Goal: Task Accomplishment & Management: Use online tool/utility

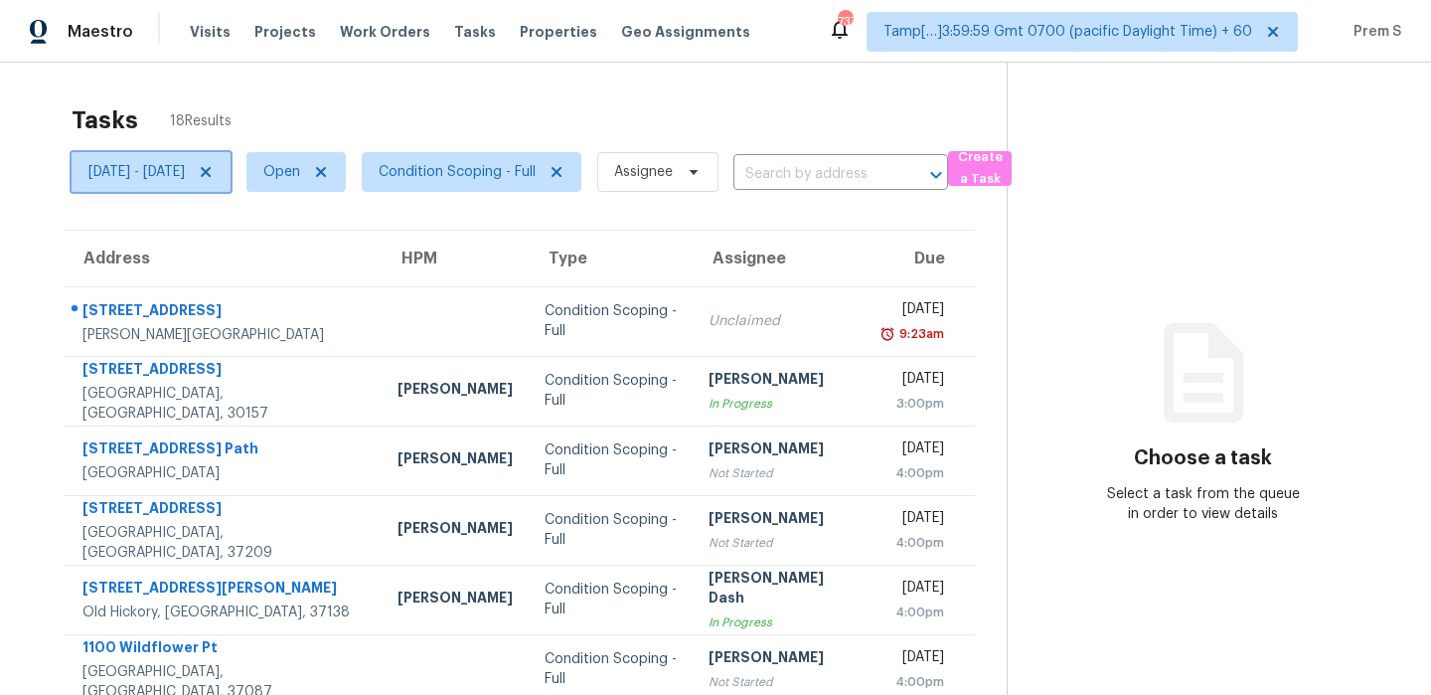
click at [214, 170] on icon at bounding box center [206, 172] width 16 height 16
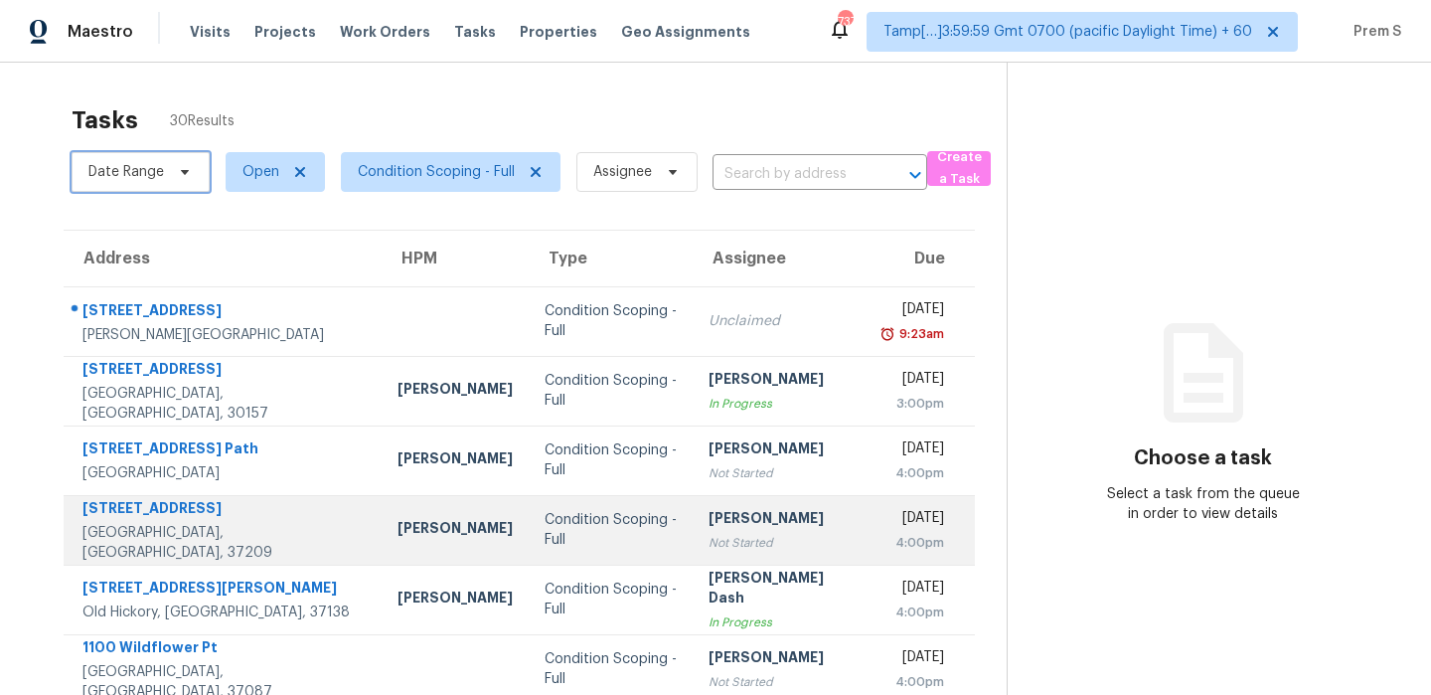
scroll to position [340, 0]
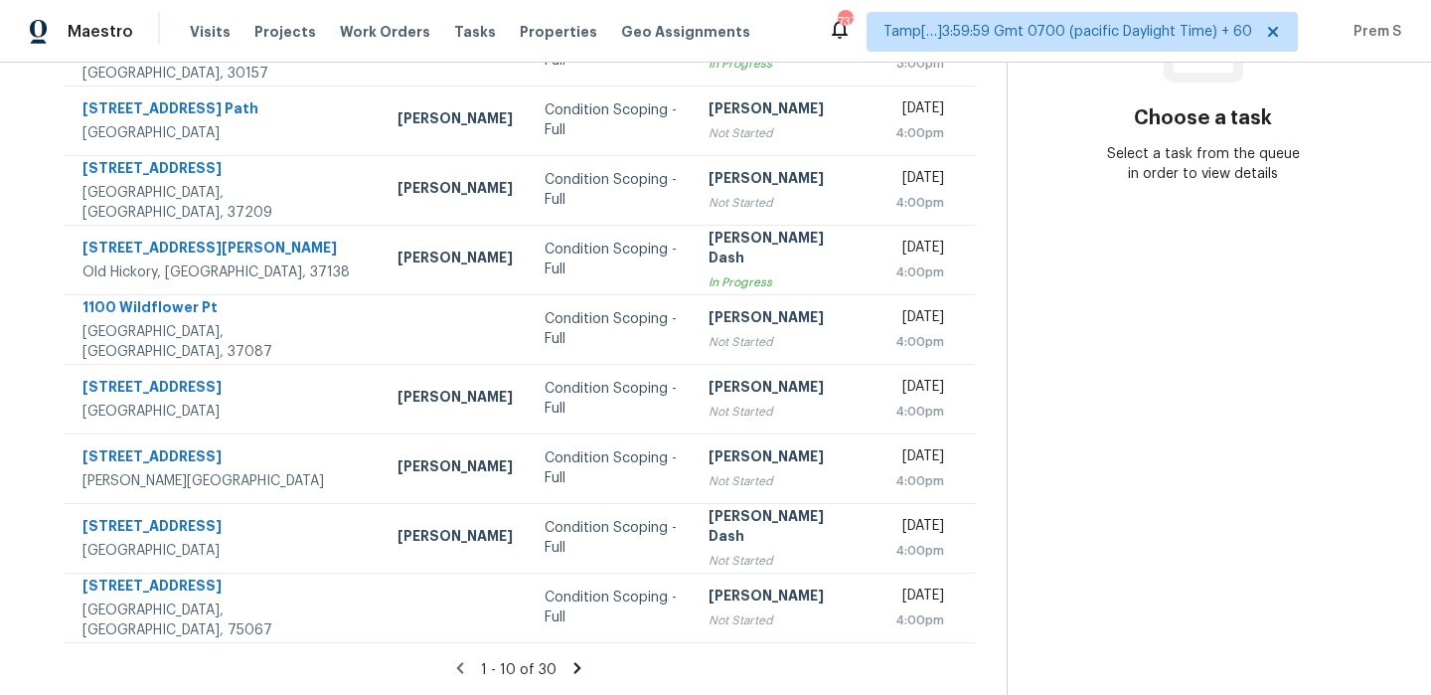
click at [568, 669] on icon at bounding box center [577, 668] width 18 height 18
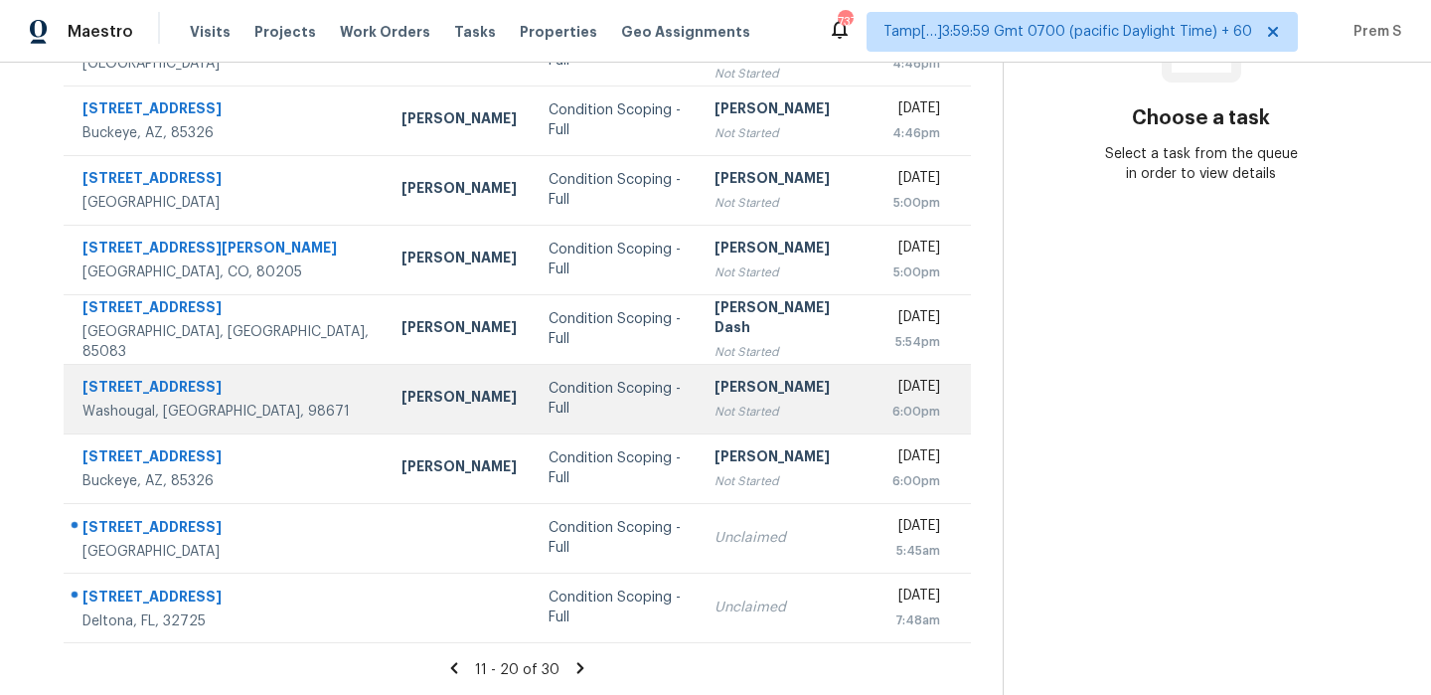
scroll to position [0, 0]
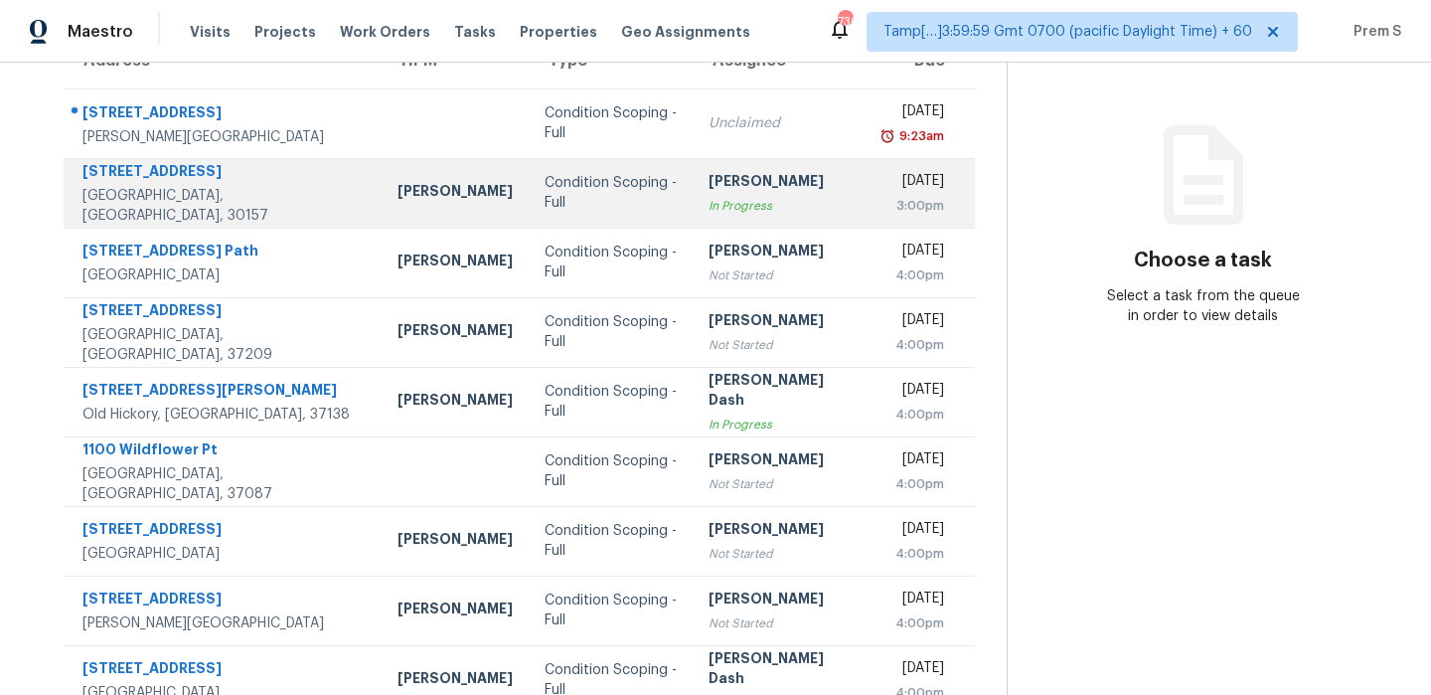
scroll to position [340, 0]
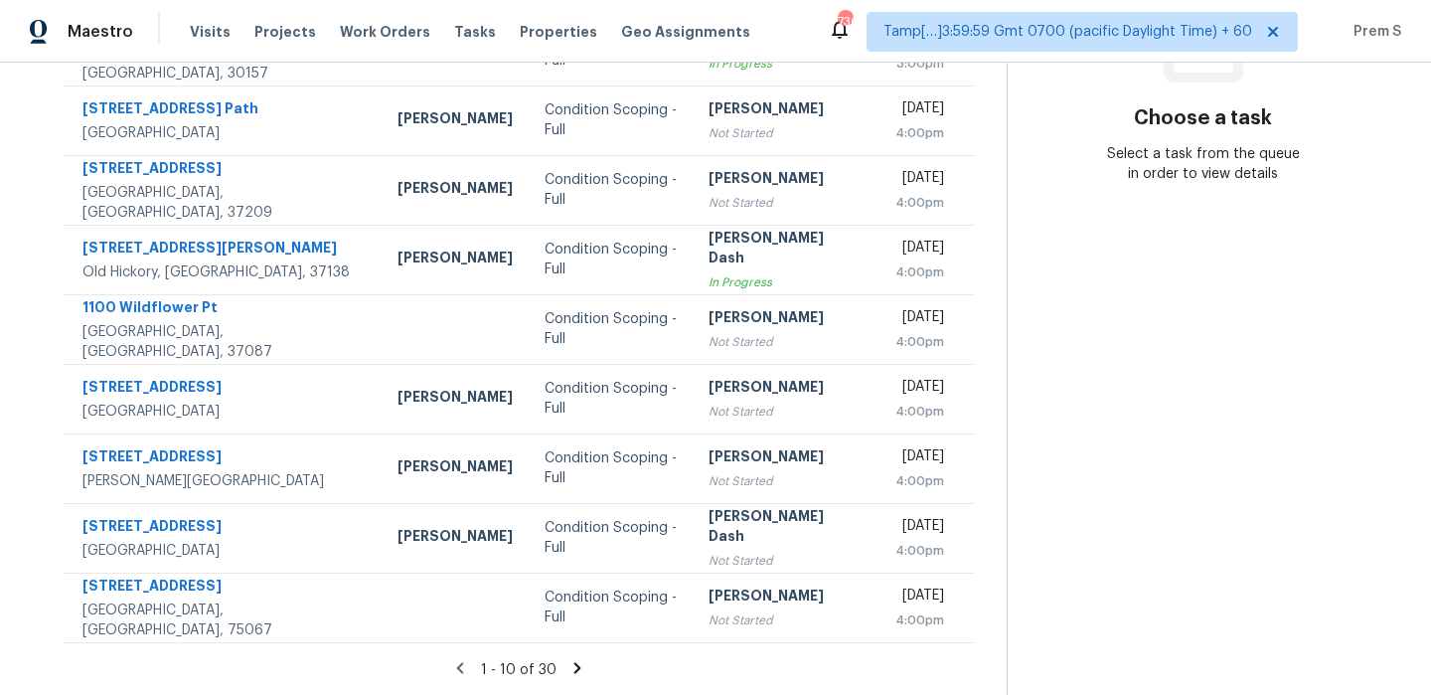
click at [571, 662] on icon at bounding box center [577, 668] width 18 height 18
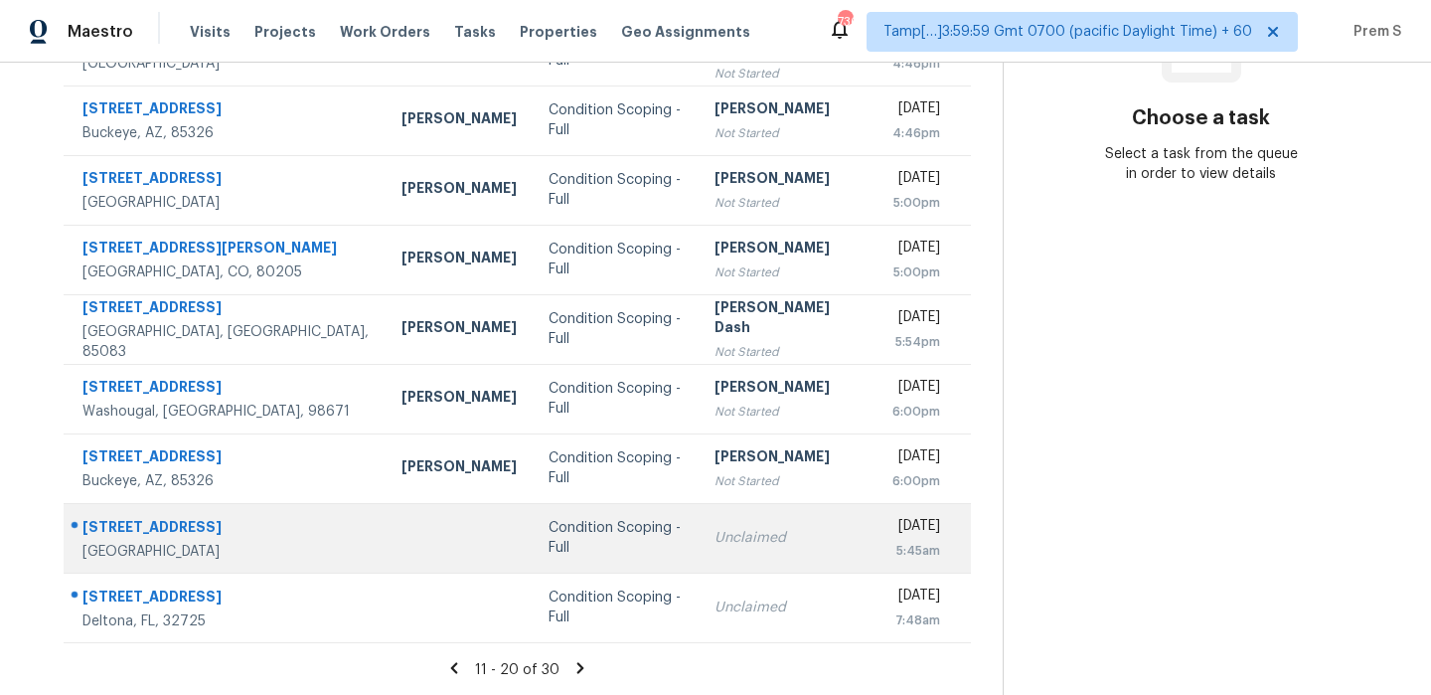
click at [768, 536] on div "Unclaimed" at bounding box center [787, 538] width 144 height 20
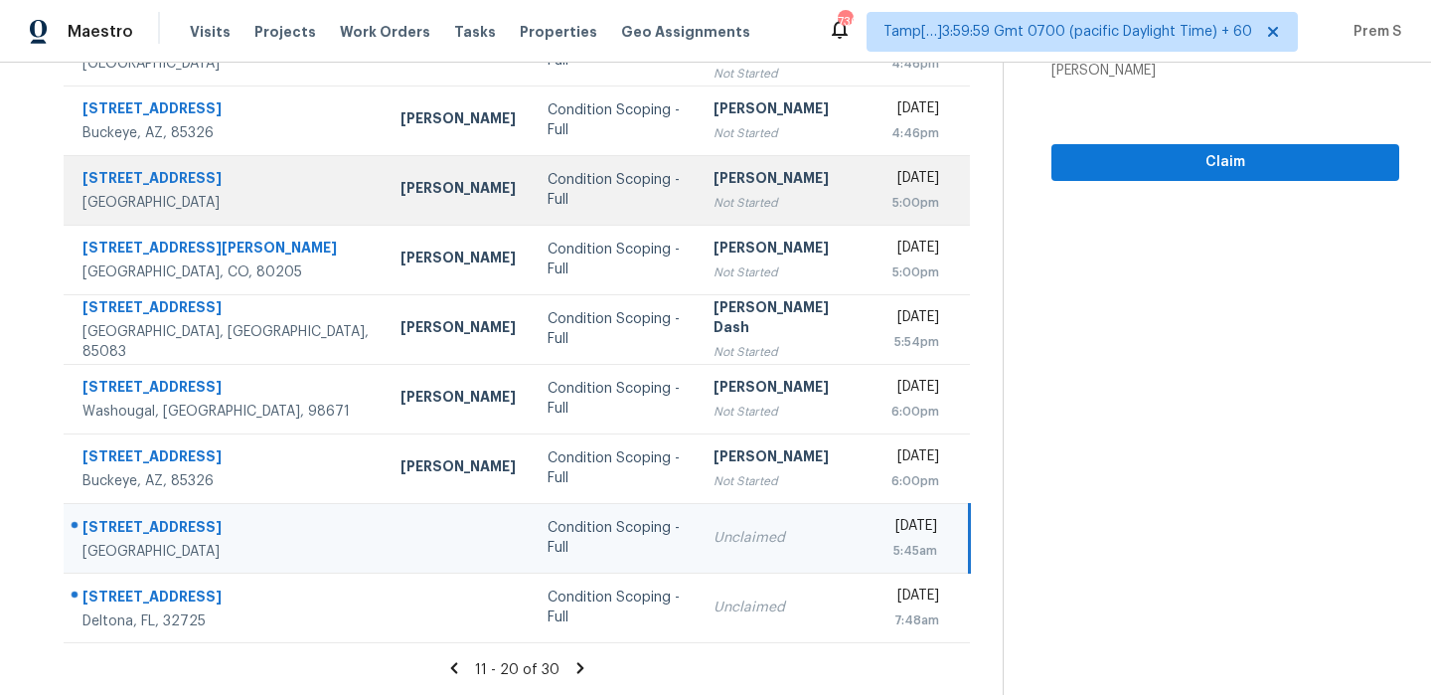
scroll to position [0, 0]
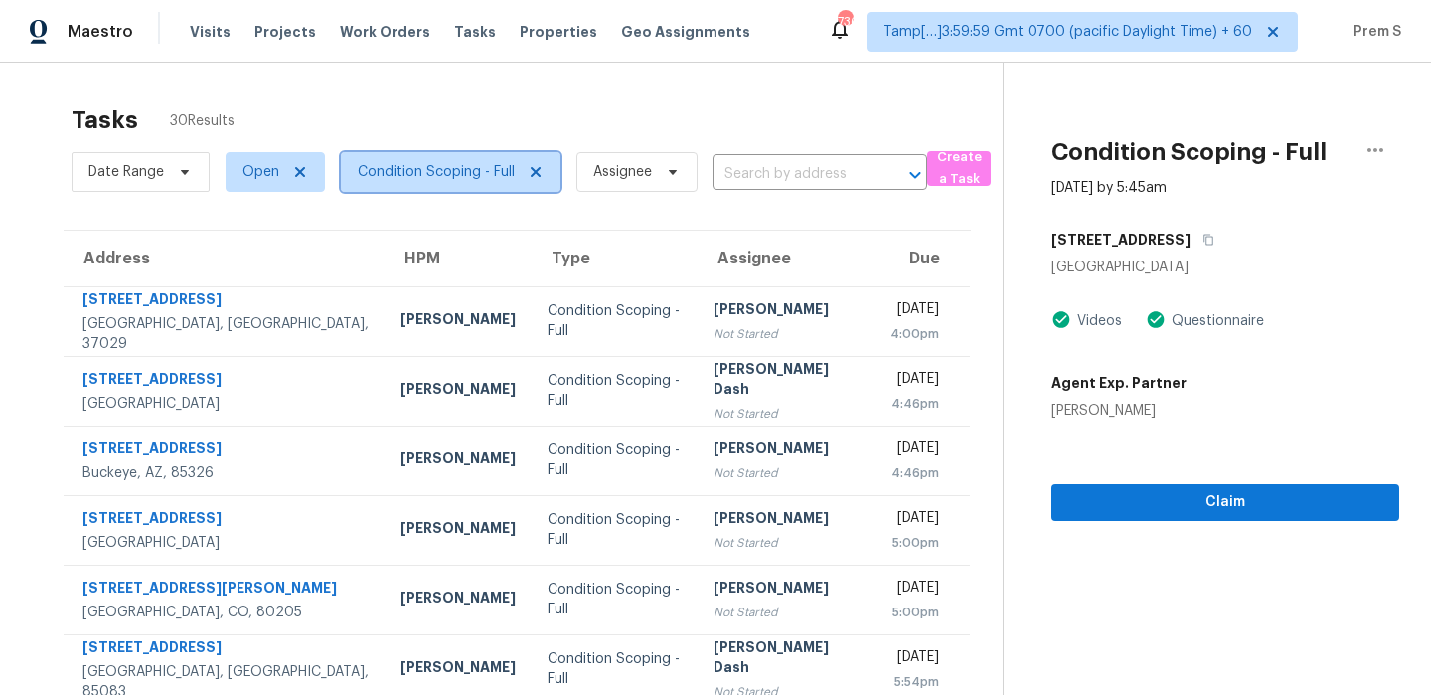
click at [470, 157] on span "Condition Scoping - Full" at bounding box center [451, 172] width 220 height 40
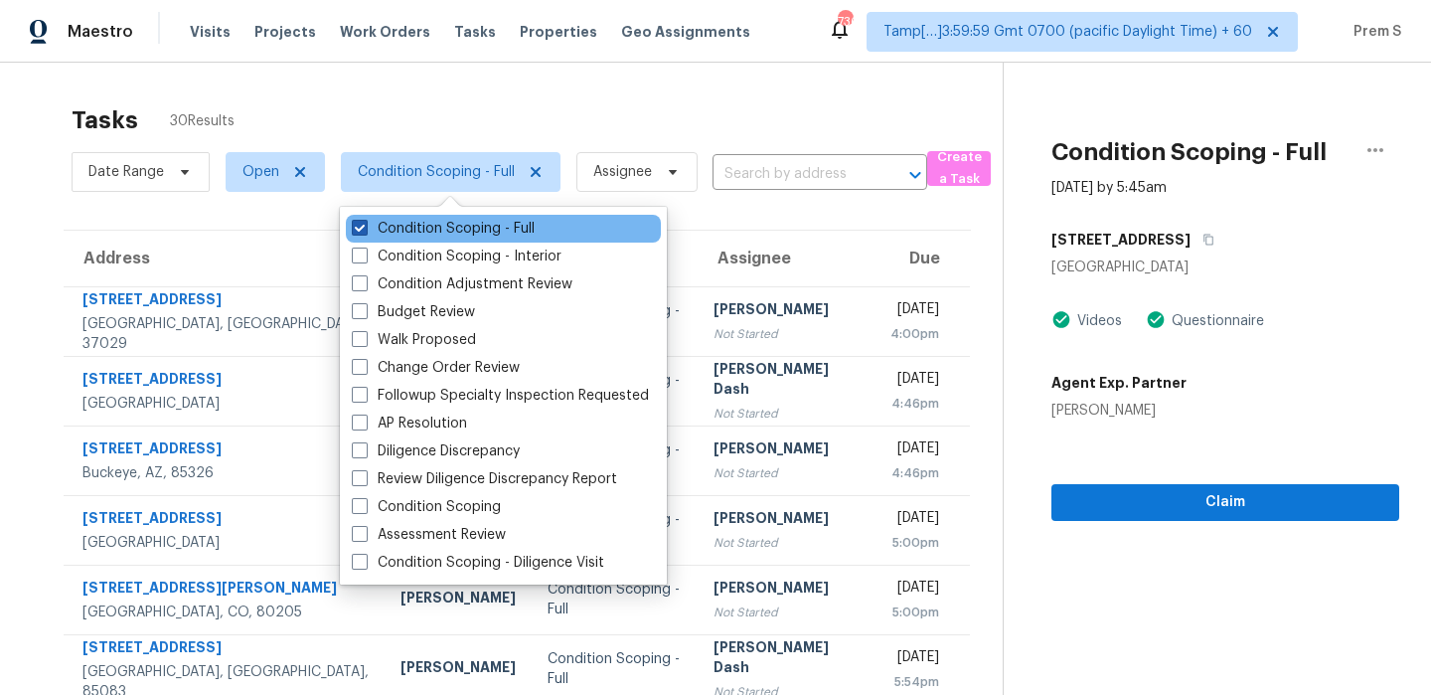
click at [428, 227] on label "Condition Scoping - Full" at bounding box center [443, 229] width 183 height 20
click at [365, 227] on input "Condition Scoping - Full" at bounding box center [358, 225] width 13 height 13
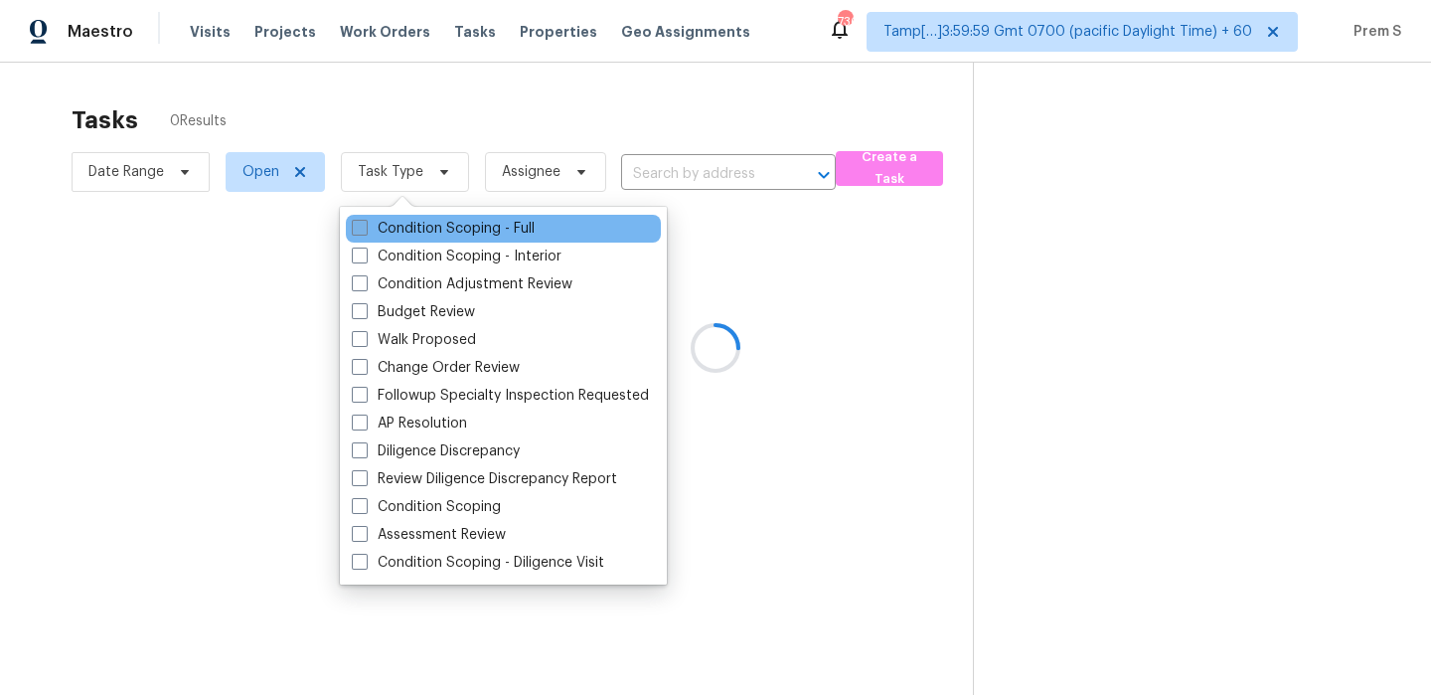
click at [443, 235] on label "Condition Scoping - Full" at bounding box center [443, 229] width 183 height 20
click at [365, 232] on input "Condition Scoping - Full" at bounding box center [358, 225] width 13 height 13
checkbox input "true"
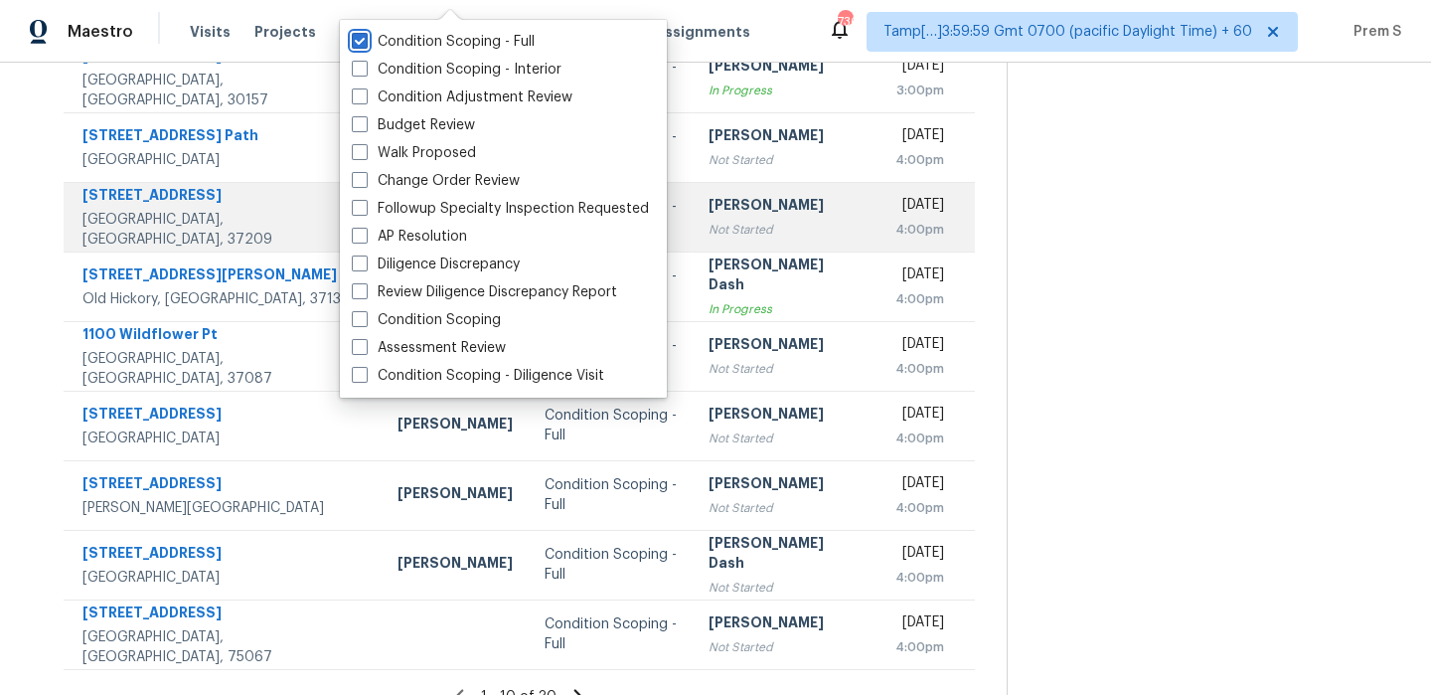
scroll to position [340, 0]
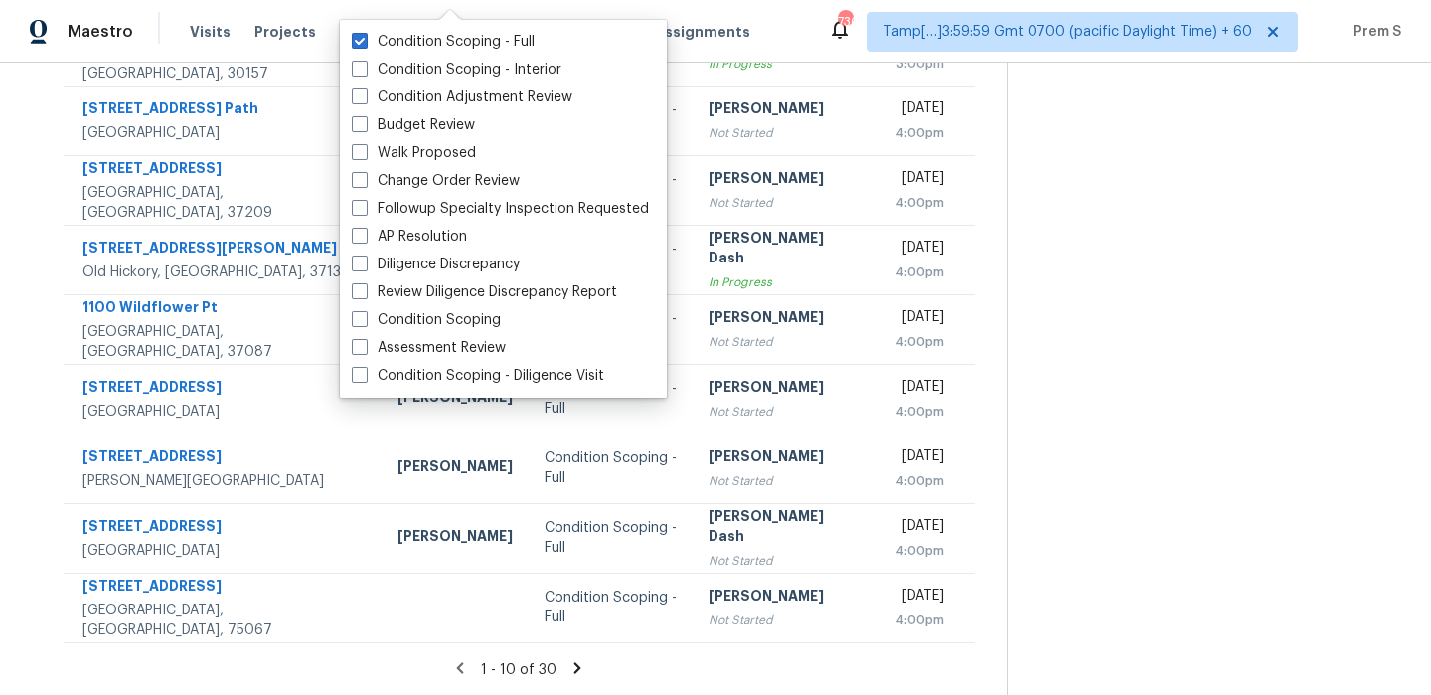
click at [569, 666] on icon at bounding box center [577, 668] width 18 height 18
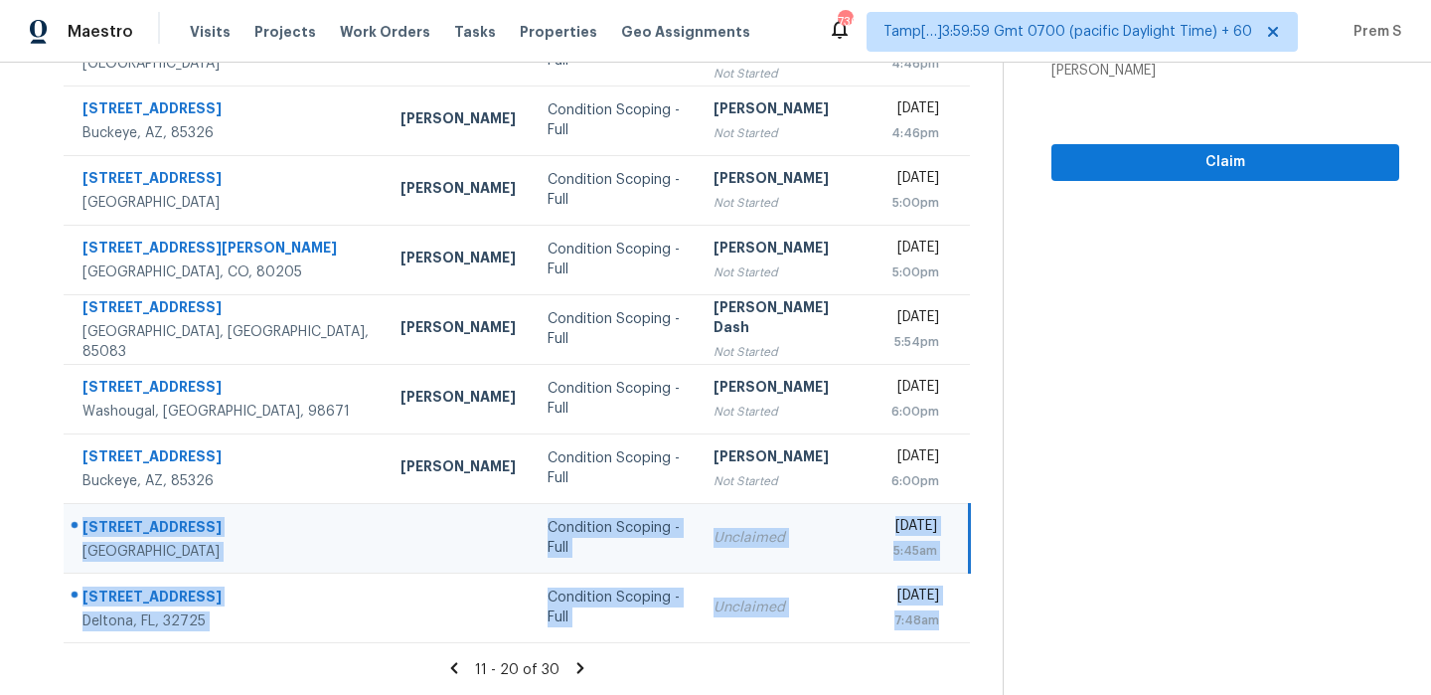
drag, startPoint x: 951, startPoint y: 637, endPoint x: 77, endPoint y: 533, distance: 880.8
click at [77, 533] on tbody "303 Wyburn Pl Burns, TN, 37029 Cynthia Upshaw Condition Scoping - Full Ranjith …" at bounding box center [517, 294] width 906 height 696
copy tbody "107 Edgewater Way Peachtree City, GA, 30269 Condition Scoping - Full Unclaimed …"
click at [577, 663] on icon at bounding box center [580, 667] width 7 height 11
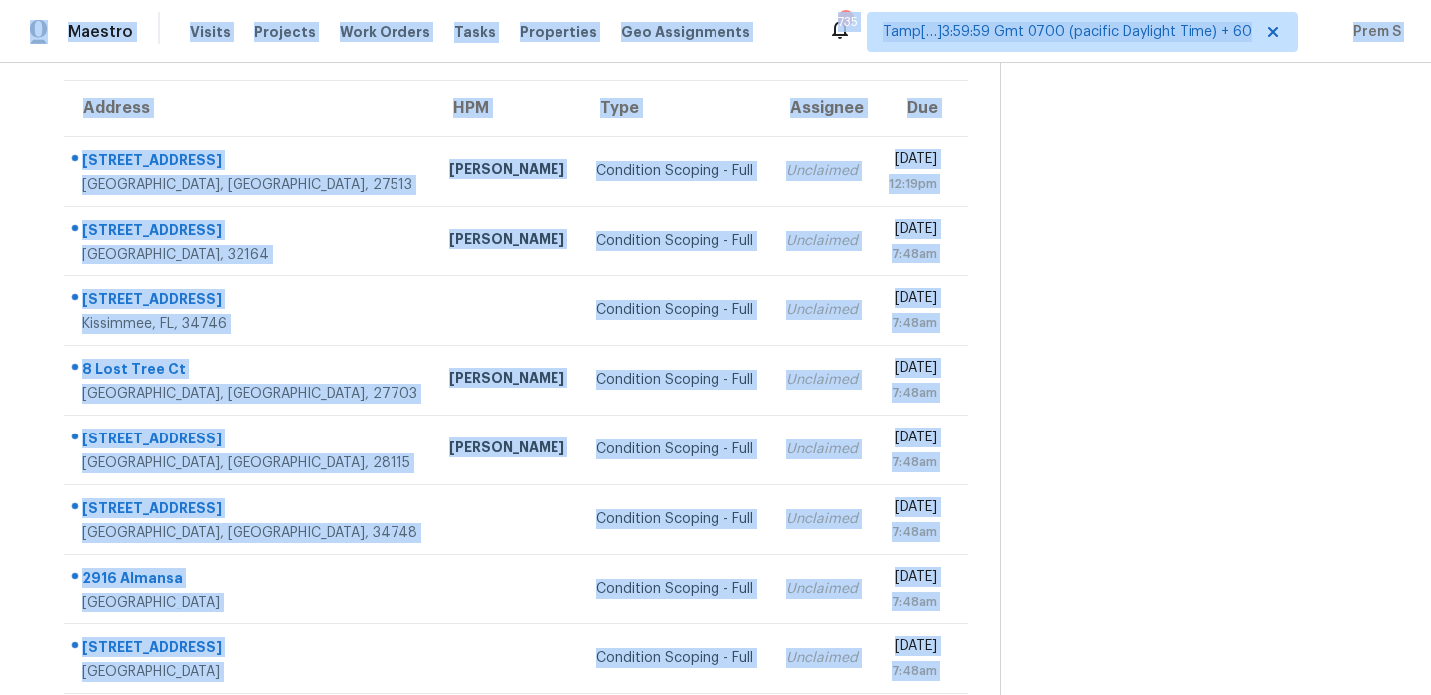
scroll to position [0, 0]
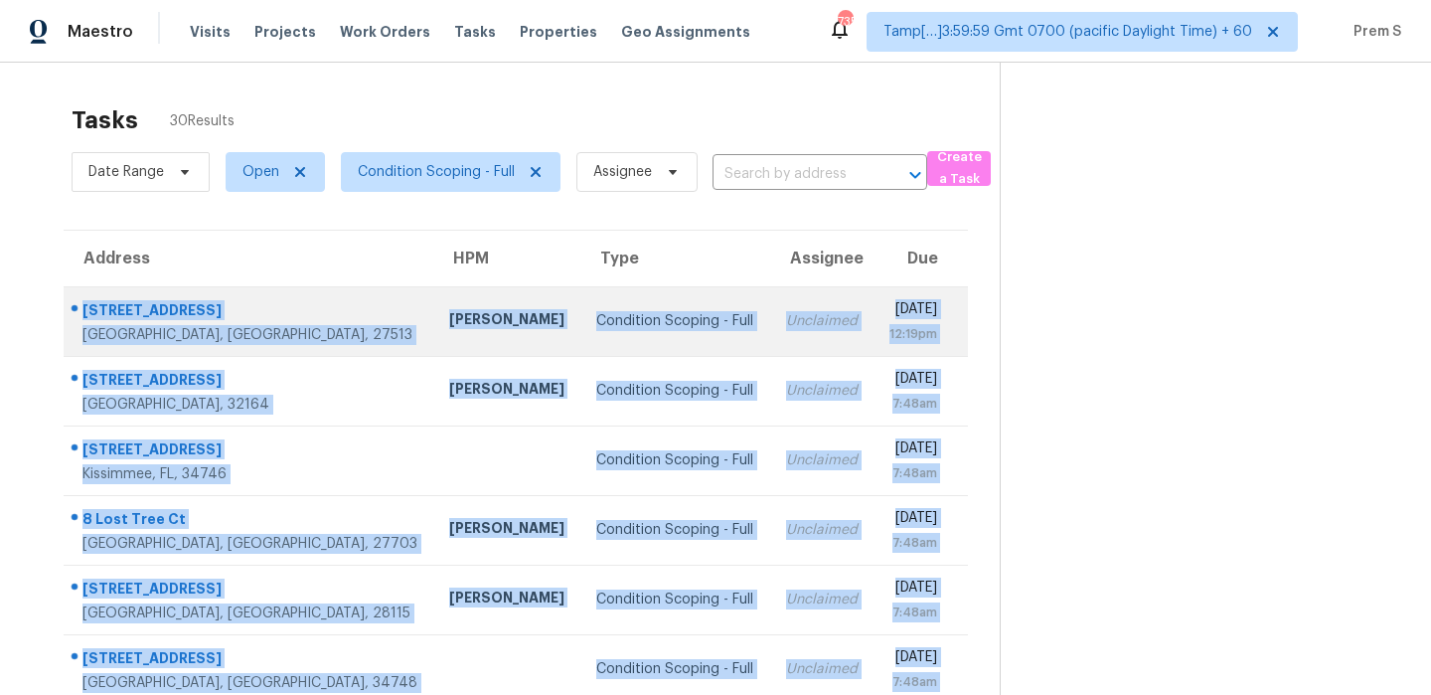
drag, startPoint x: 952, startPoint y: 627, endPoint x: 84, endPoint y: 305, distance: 925.5
click at [84, 305] on tbody "202 Beechtree Dr Cary, NC, 27513 Wayne Putnam Condition Scoping - Full Unclaime…" at bounding box center [516, 634] width 904 height 696
copy tbody "202 Beechtree Dr Cary, NC, 27513 Wayne Putnam Condition Scoping - Full Unclaime…"
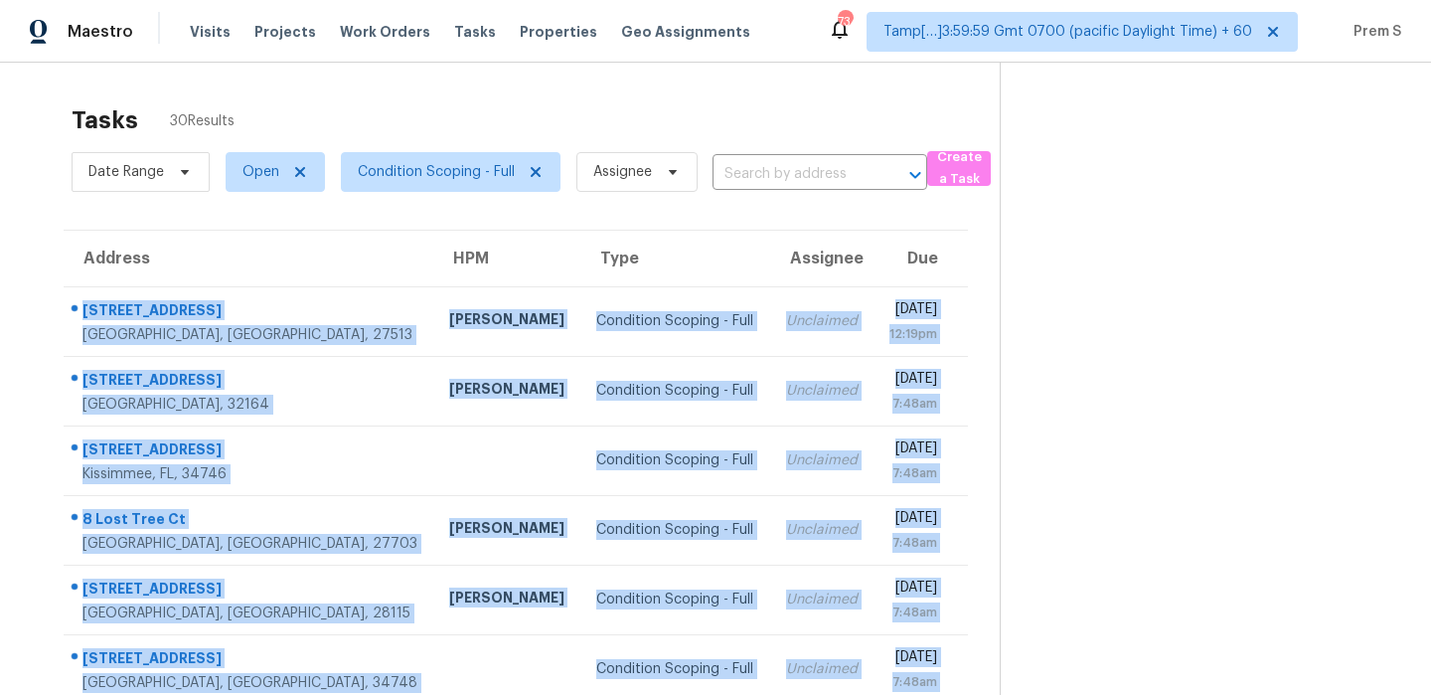
click at [646, 109] on div "Tasks 30 Results" at bounding box center [536, 120] width 928 height 52
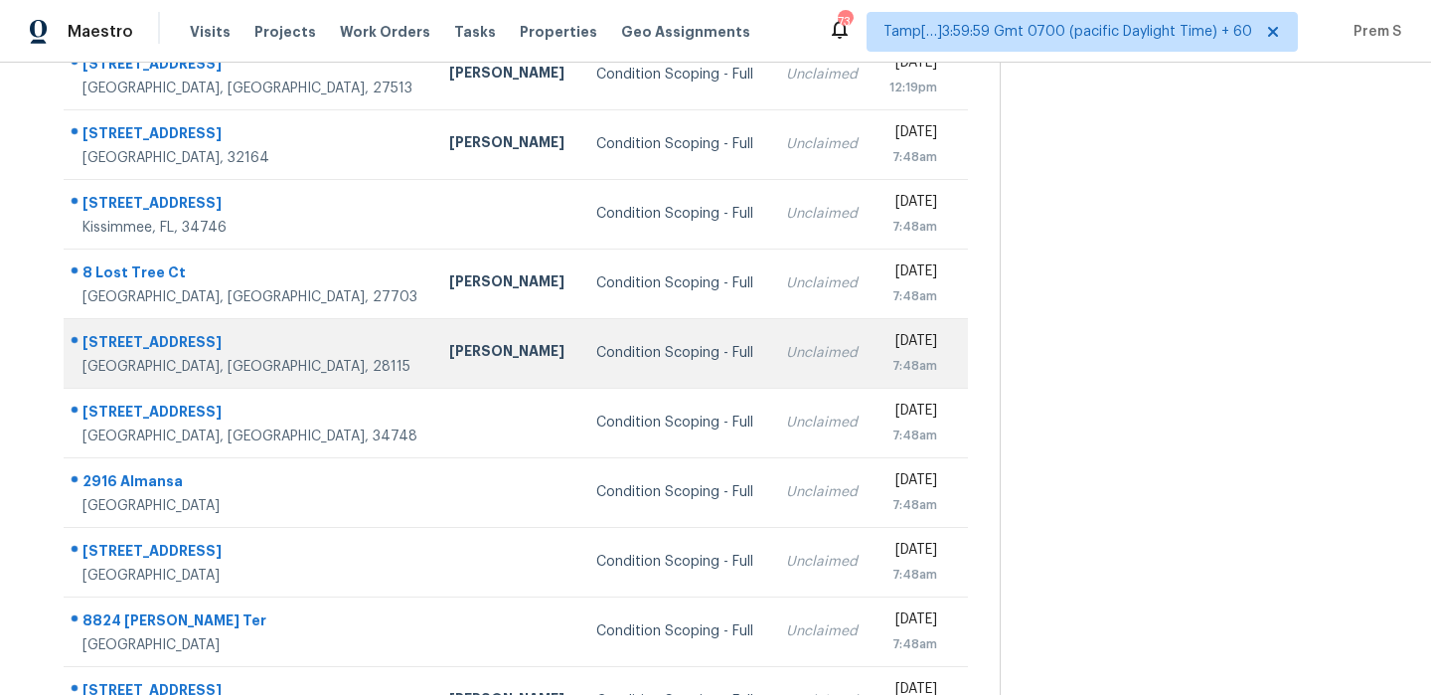
scroll to position [340, 0]
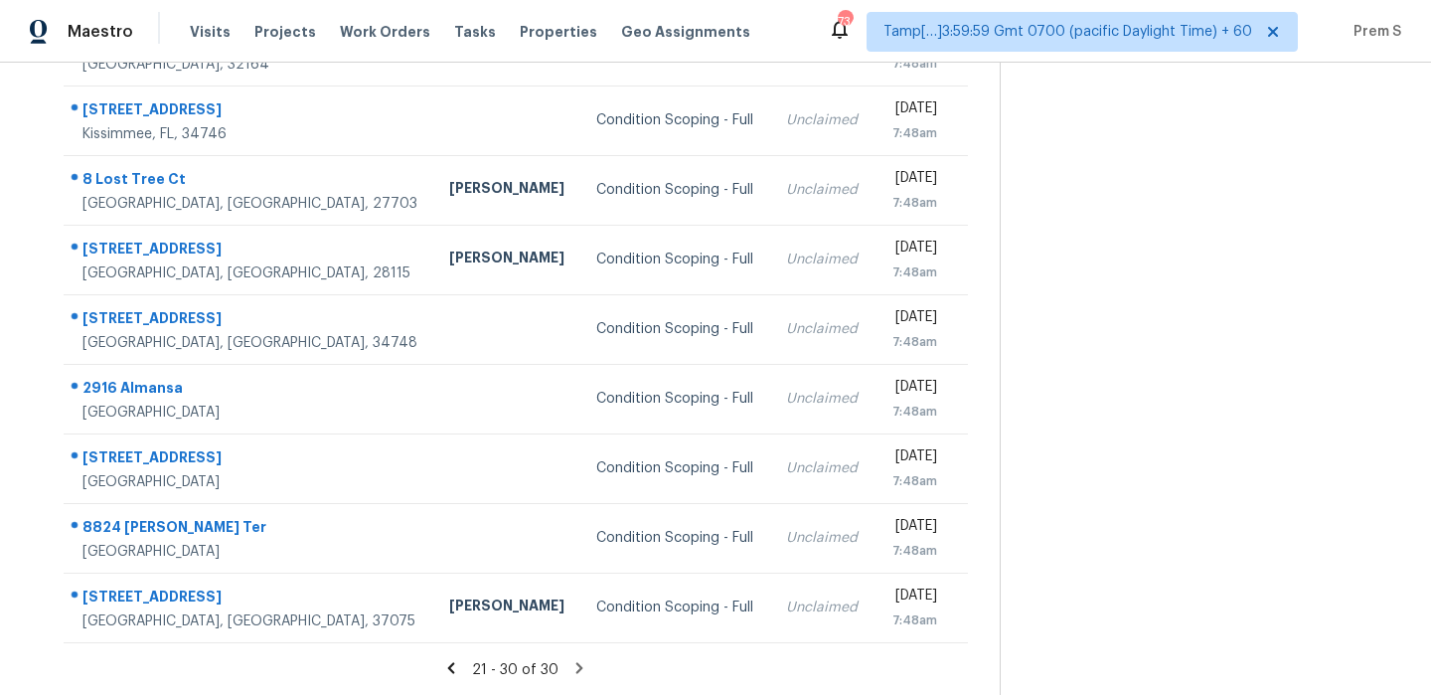
click at [574, 668] on icon at bounding box center [579, 668] width 18 height 18
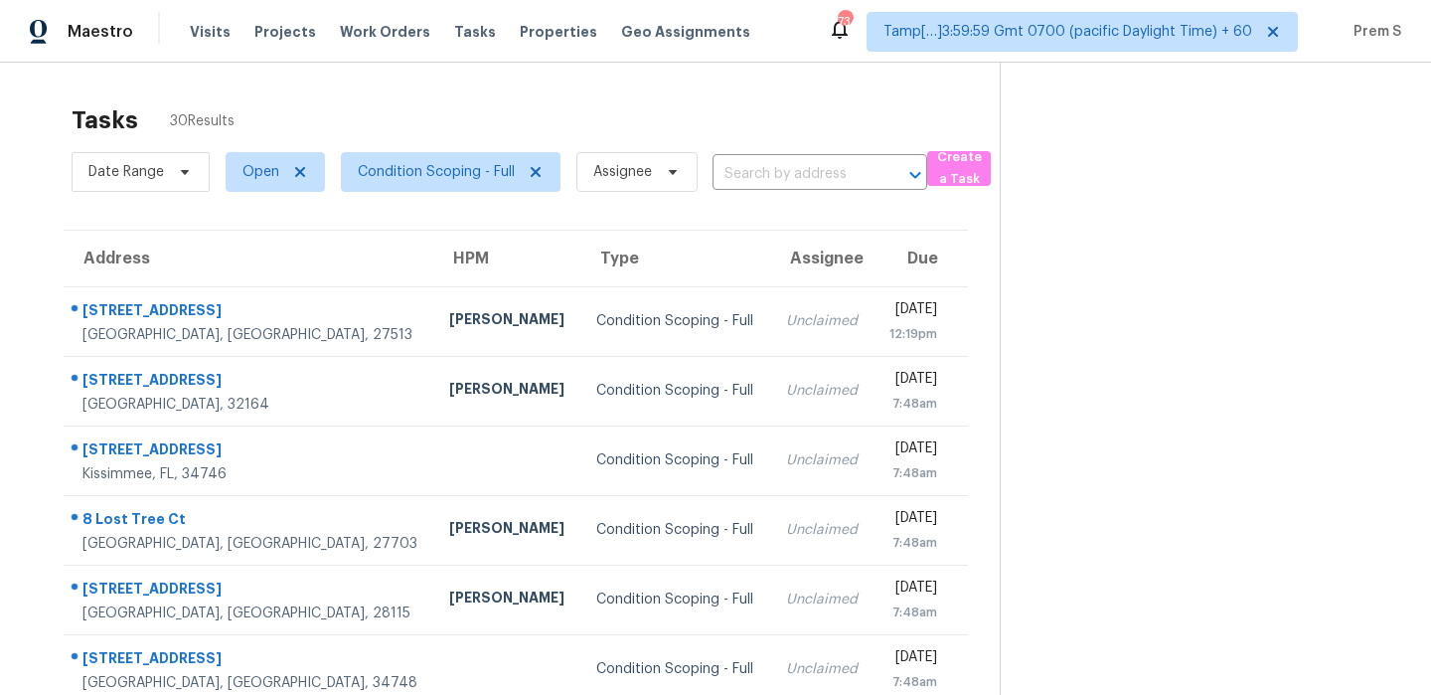
scroll to position [11, 0]
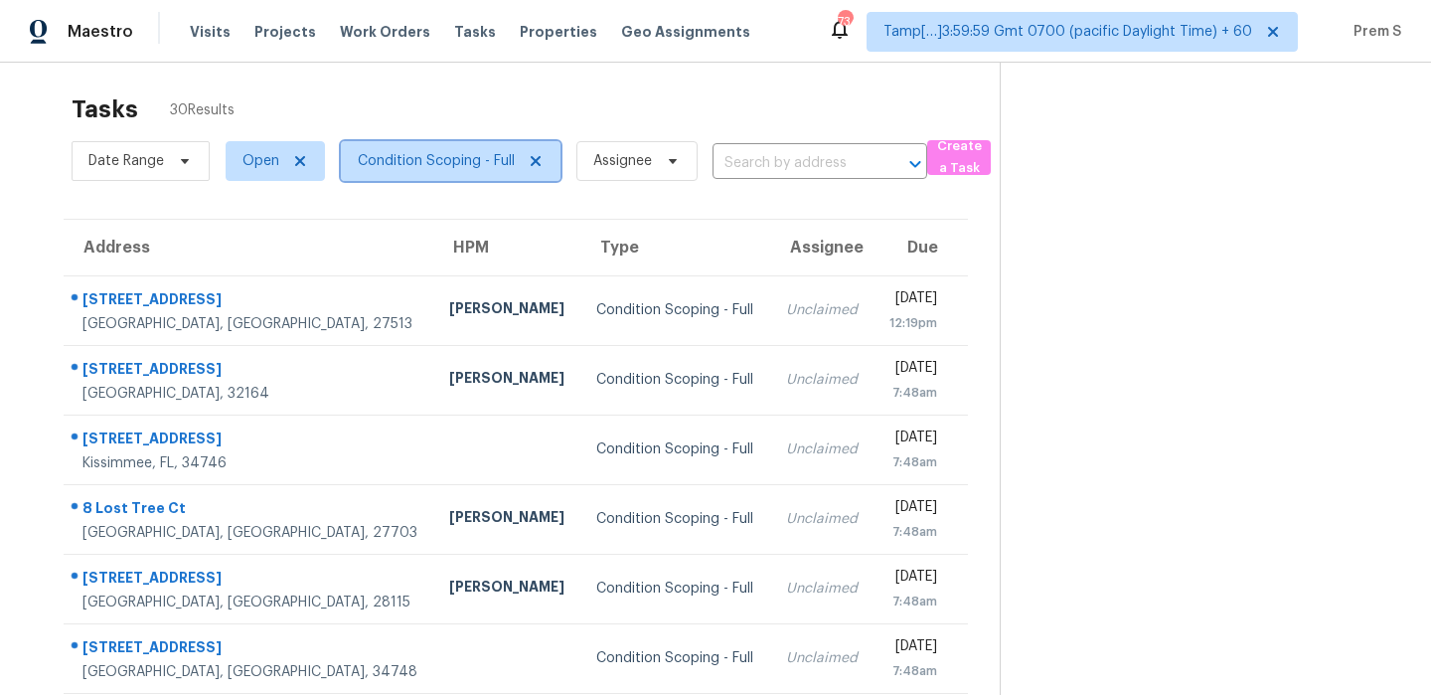
click at [458, 158] on span "Condition Scoping - Full" at bounding box center [436, 161] width 157 height 20
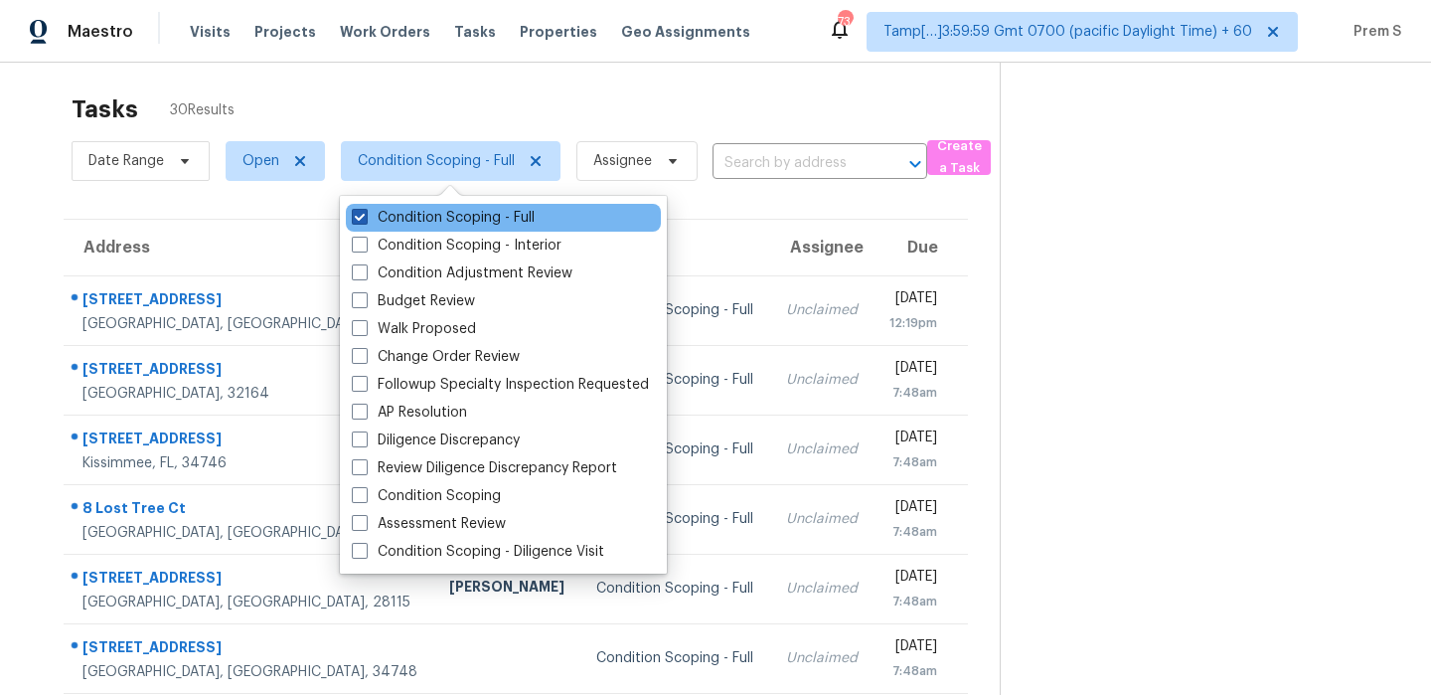
click at [440, 217] on label "Condition Scoping - Full" at bounding box center [443, 218] width 183 height 20
click at [365, 217] on input "Condition Scoping - Full" at bounding box center [358, 214] width 13 height 13
checkbox input "false"
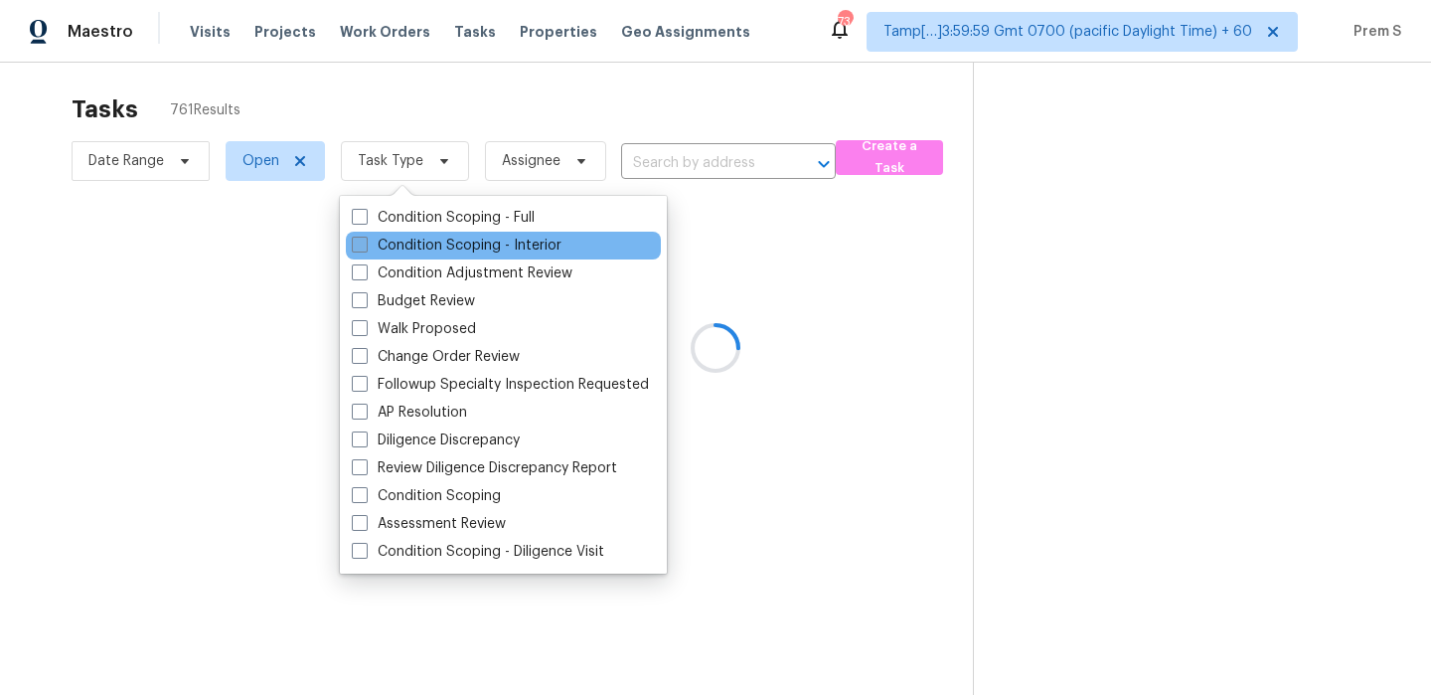
click at [430, 245] on label "Condition Scoping - Interior" at bounding box center [457, 246] width 210 height 20
click at [365, 245] on input "Condition Scoping - Interior" at bounding box center [358, 242] width 13 height 13
checkbox input "true"
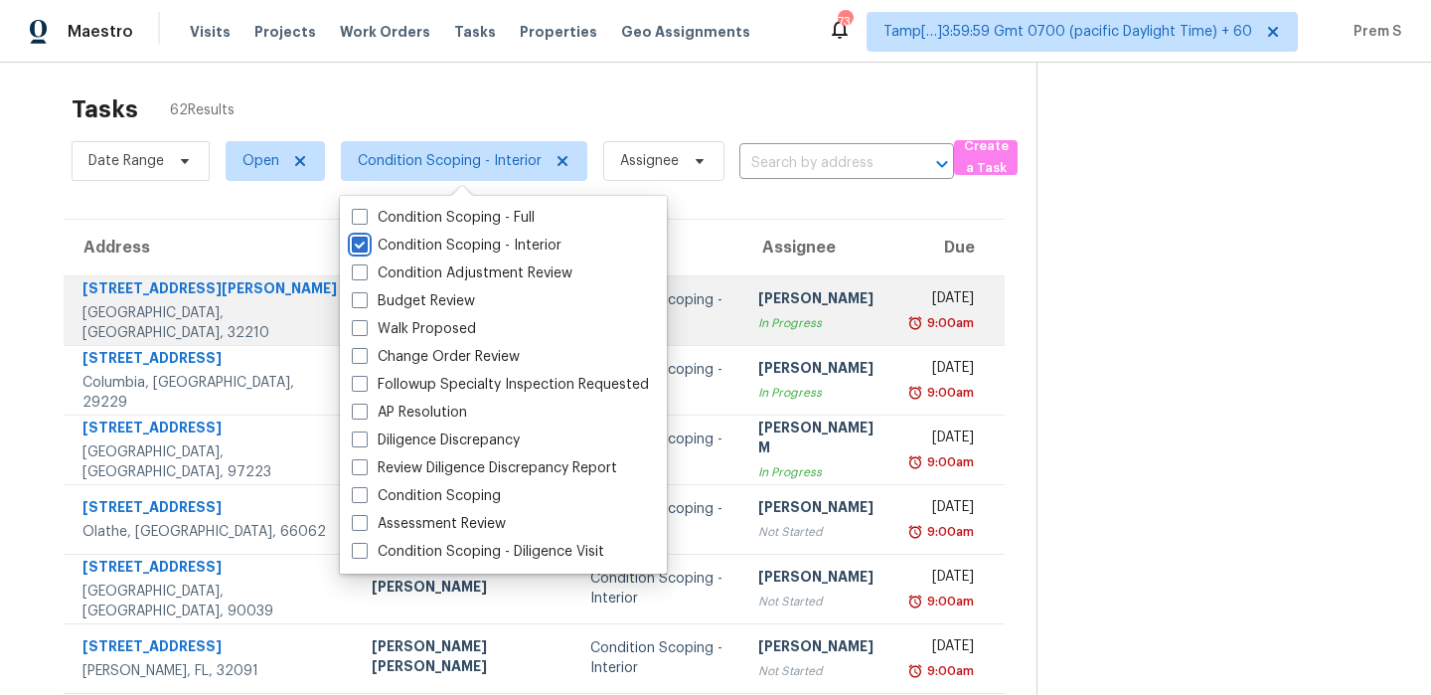
scroll to position [358, 0]
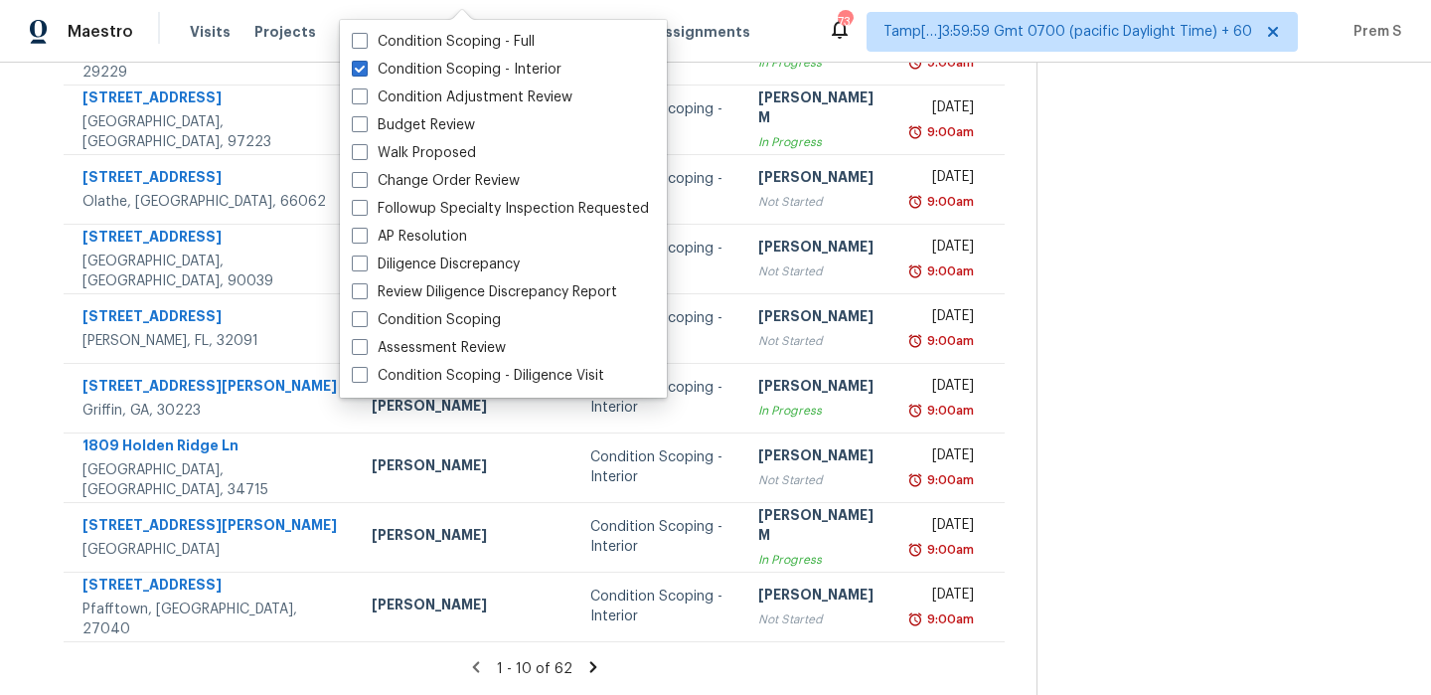
click at [584, 665] on icon at bounding box center [593, 667] width 18 height 18
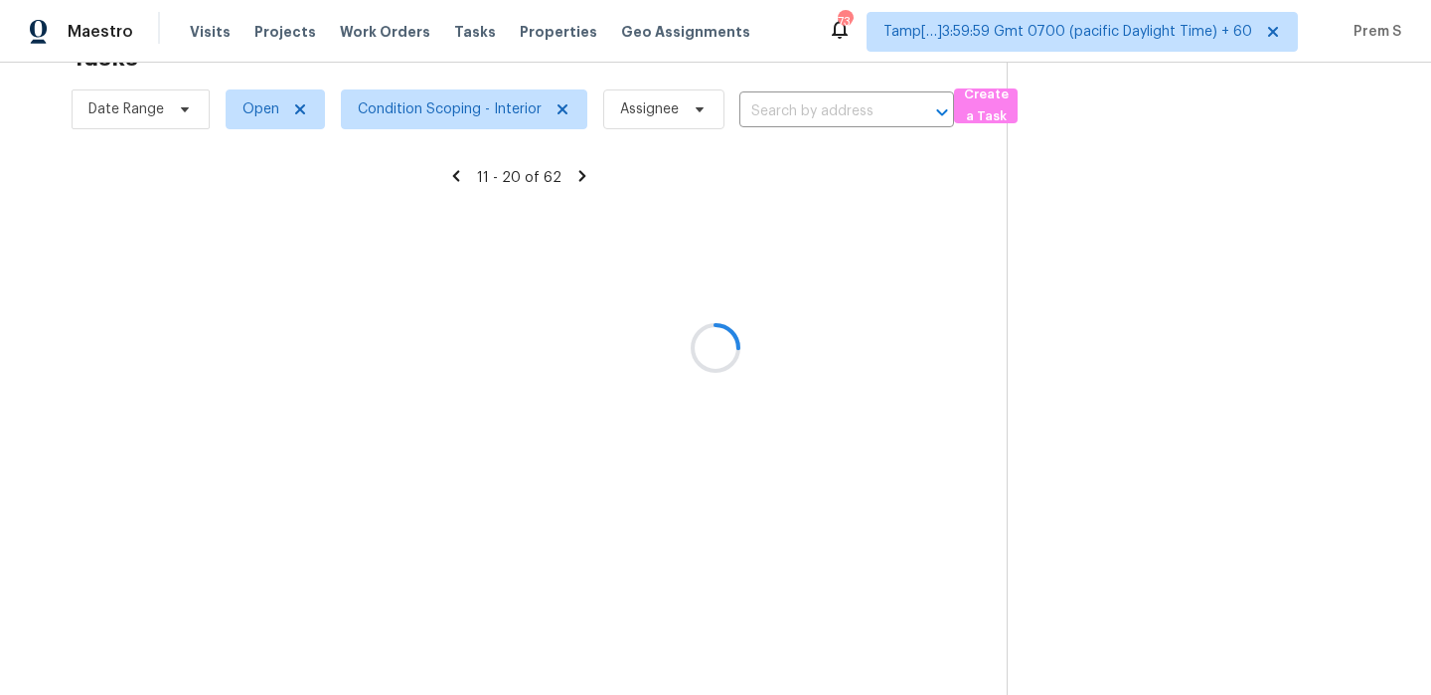
scroll to position [63, 0]
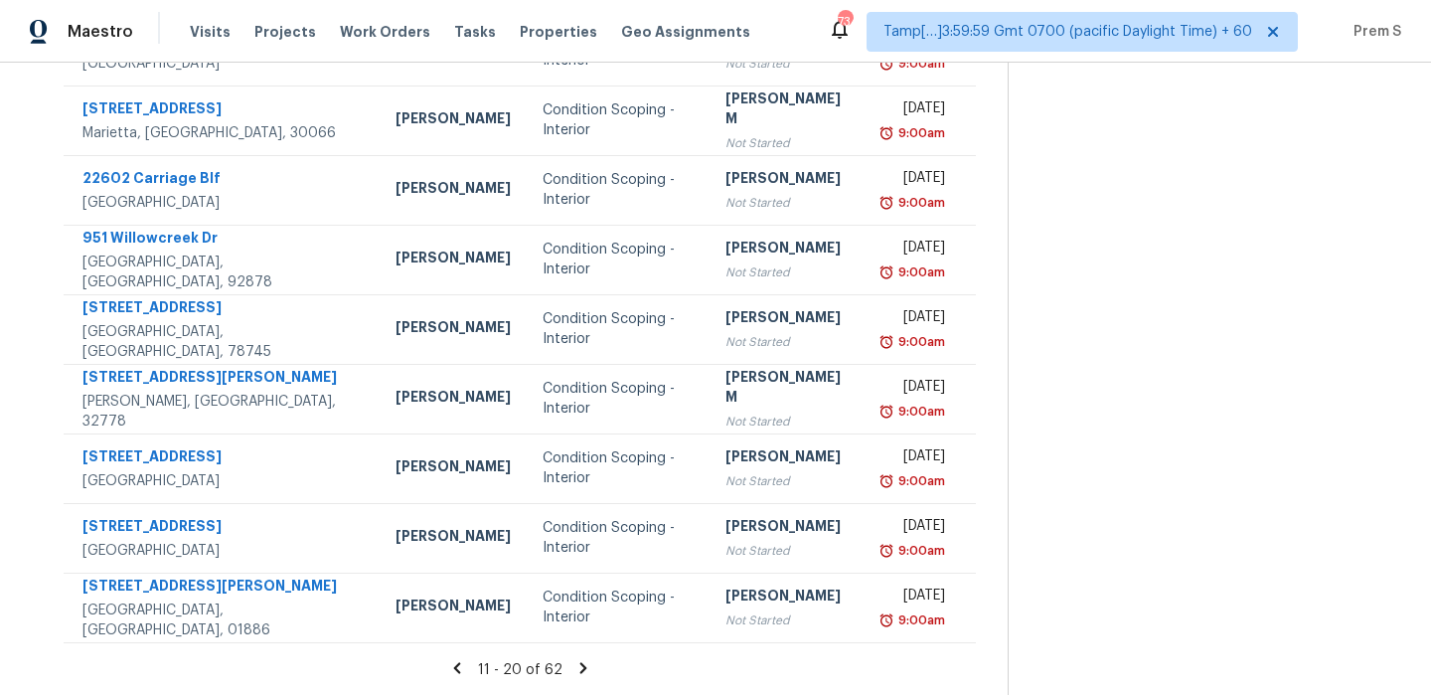
click at [574, 665] on icon at bounding box center [583, 668] width 18 height 18
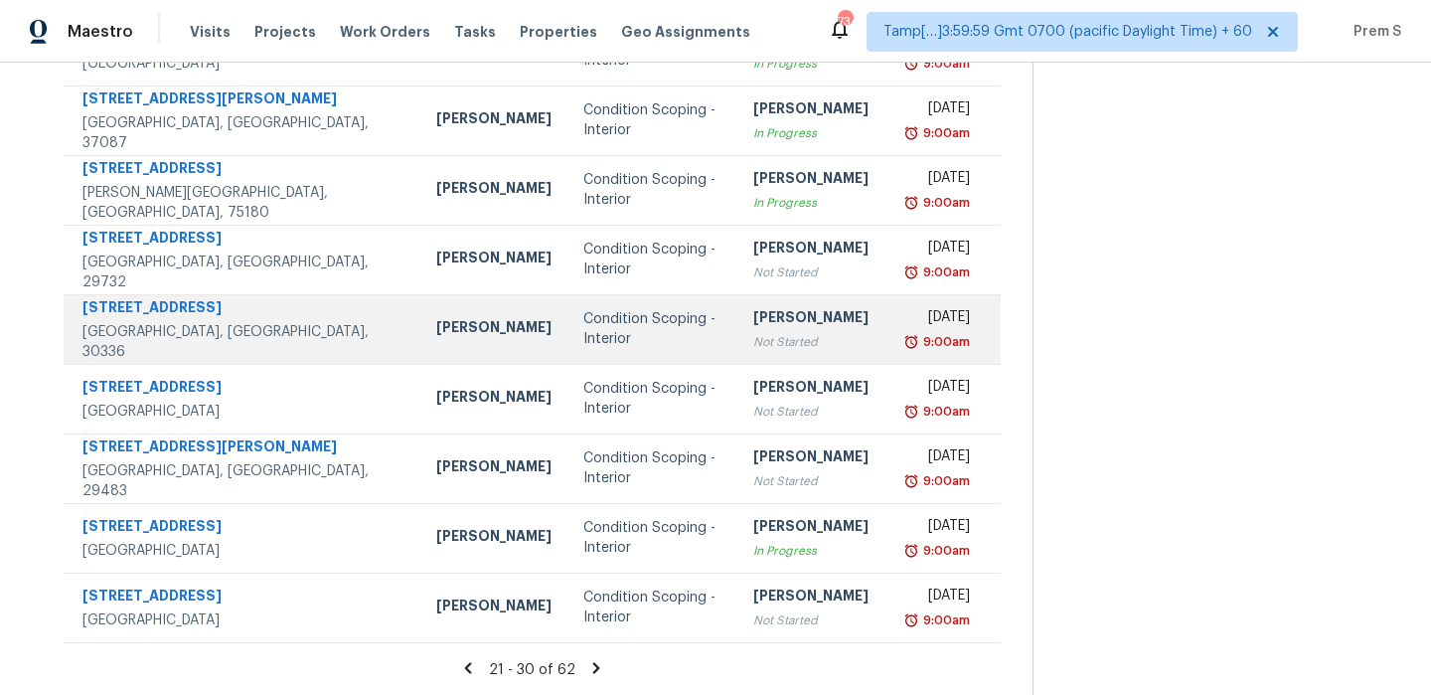
scroll to position [340, 0]
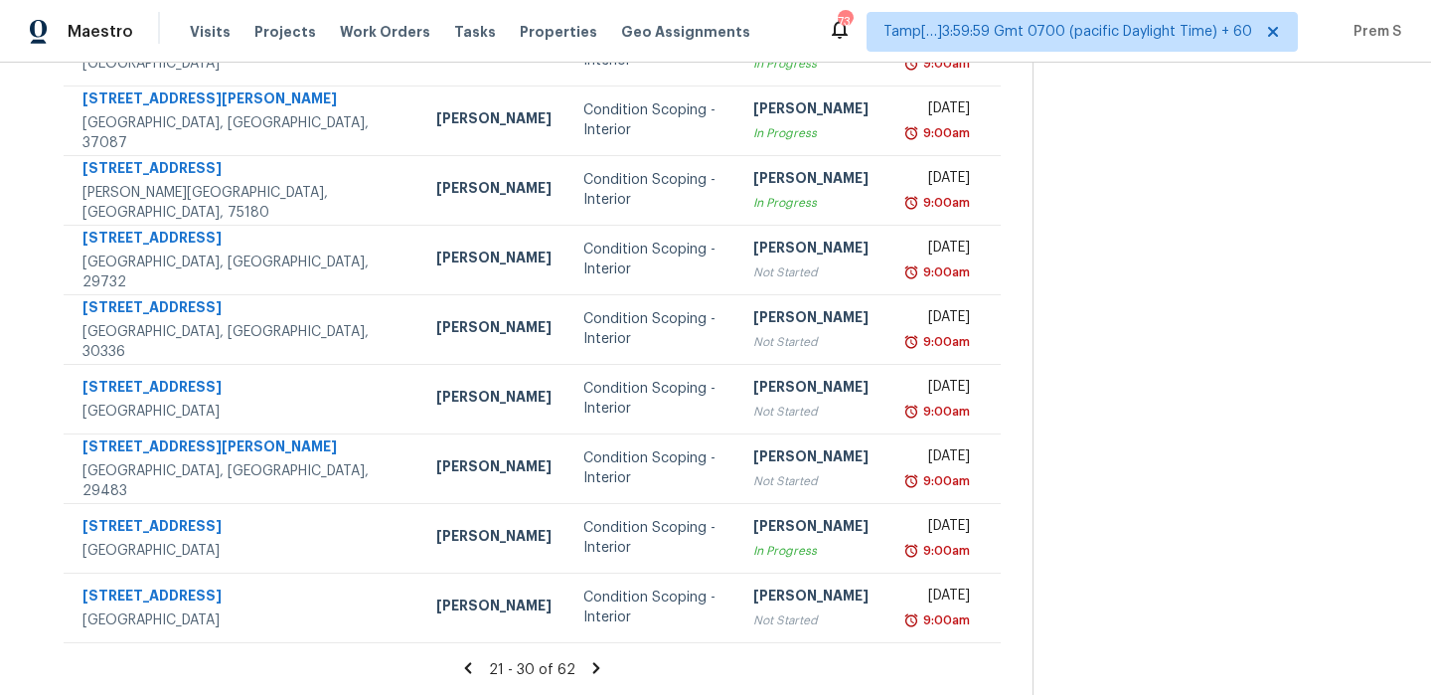
click at [593, 665] on icon at bounding box center [596, 667] width 7 height 11
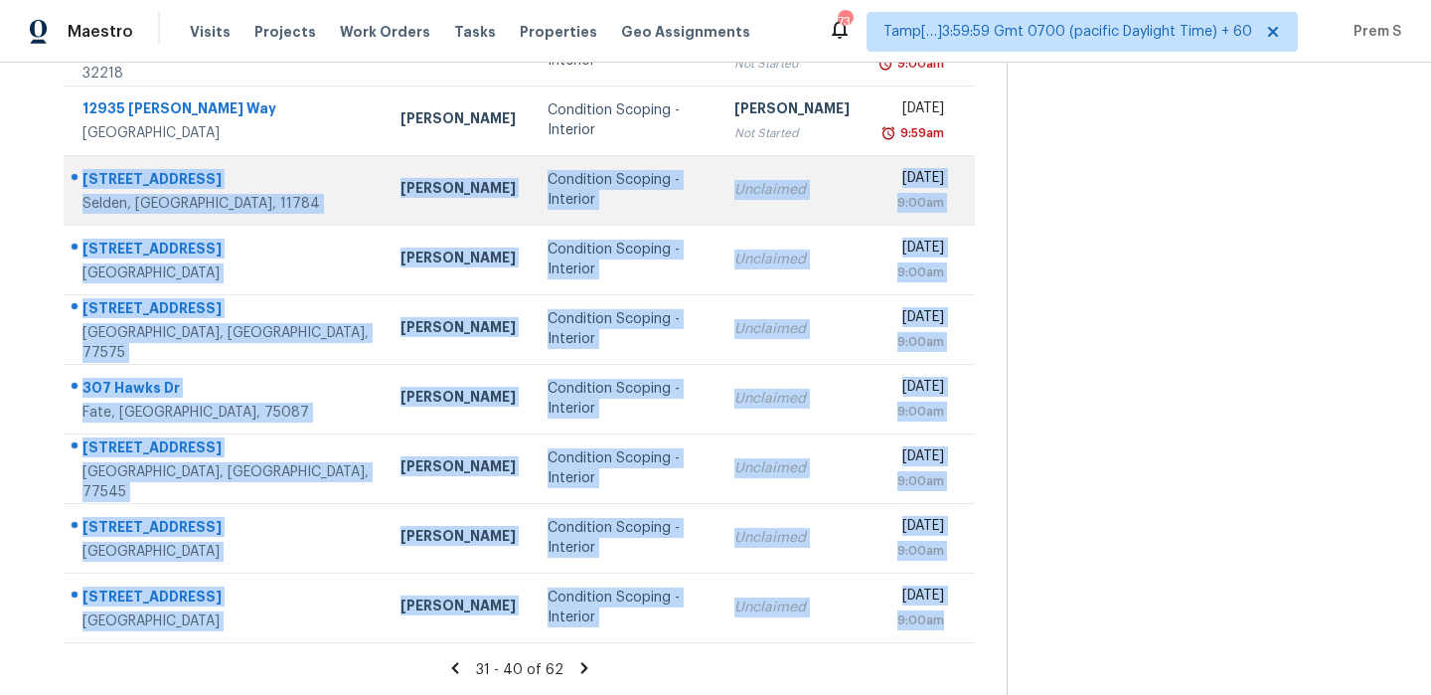
drag, startPoint x: 953, startPoint y: 625, endPoint x: 85, endPoint y: 176, distance: 977.0
click at [85, 176] on tbody "973 NW Bayshore Blvd Port Saint Lucie, FL, 34983 Jeff Aniello Condition Scoping…" at bounding box center [519, 294] width 911 height 696
copy tbody "33 Linden St Selden, NY, 11784 Peter Boucher Condition Scoping - Interior Uncla…"
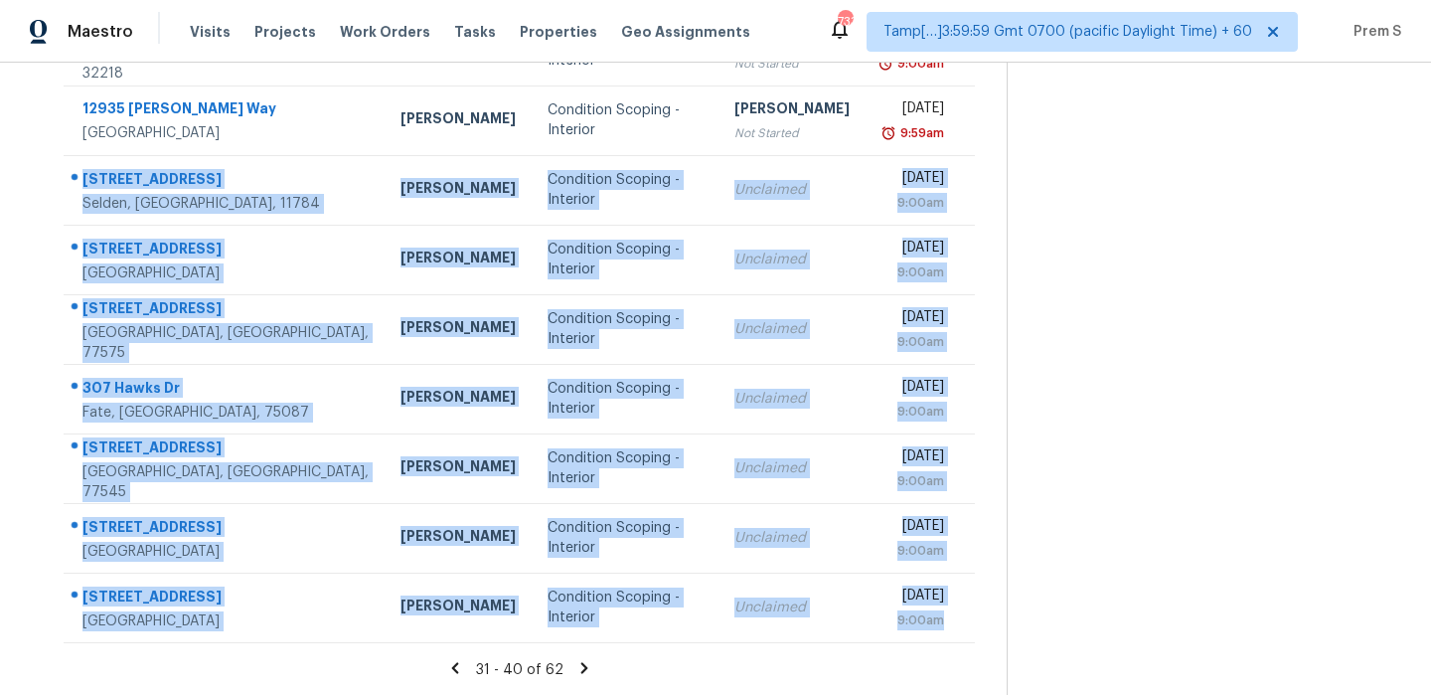
click at [576, 668] on icon at bounding box center [584, 668] width 18 height 18
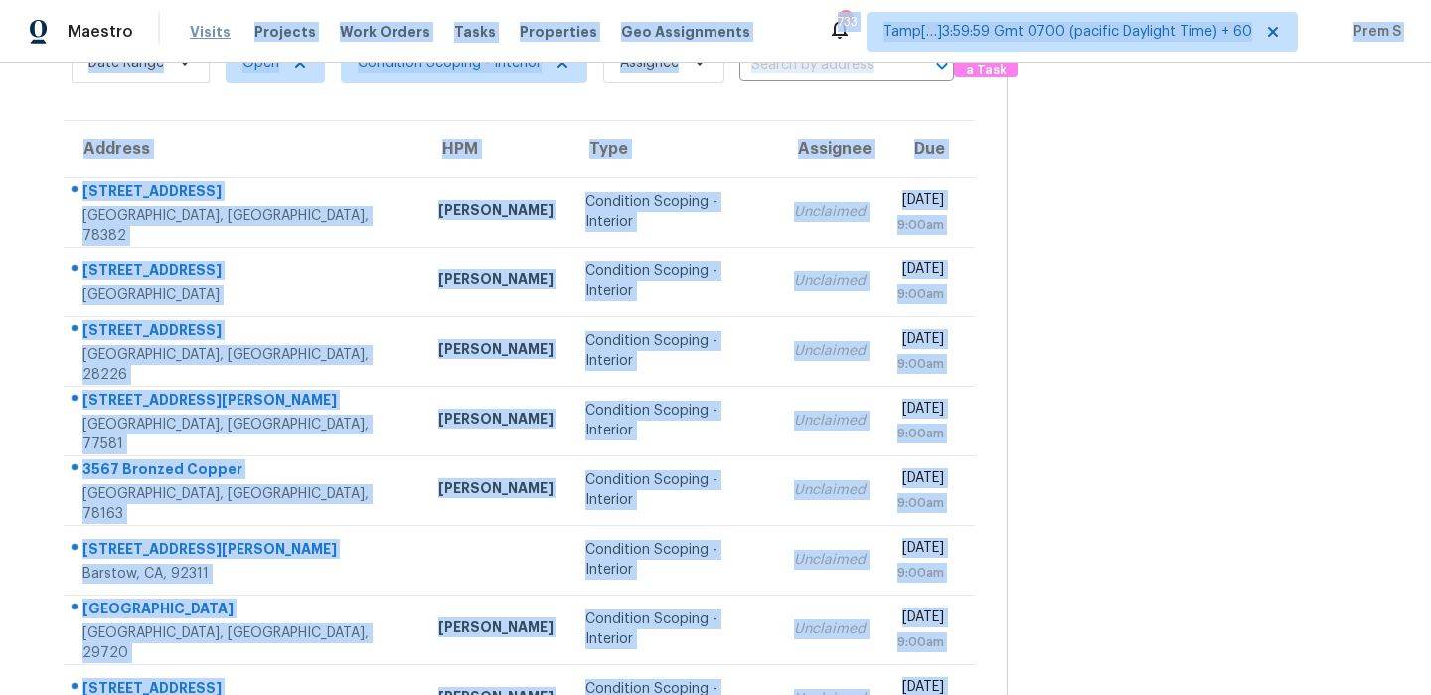
scroll to position [0, 0]
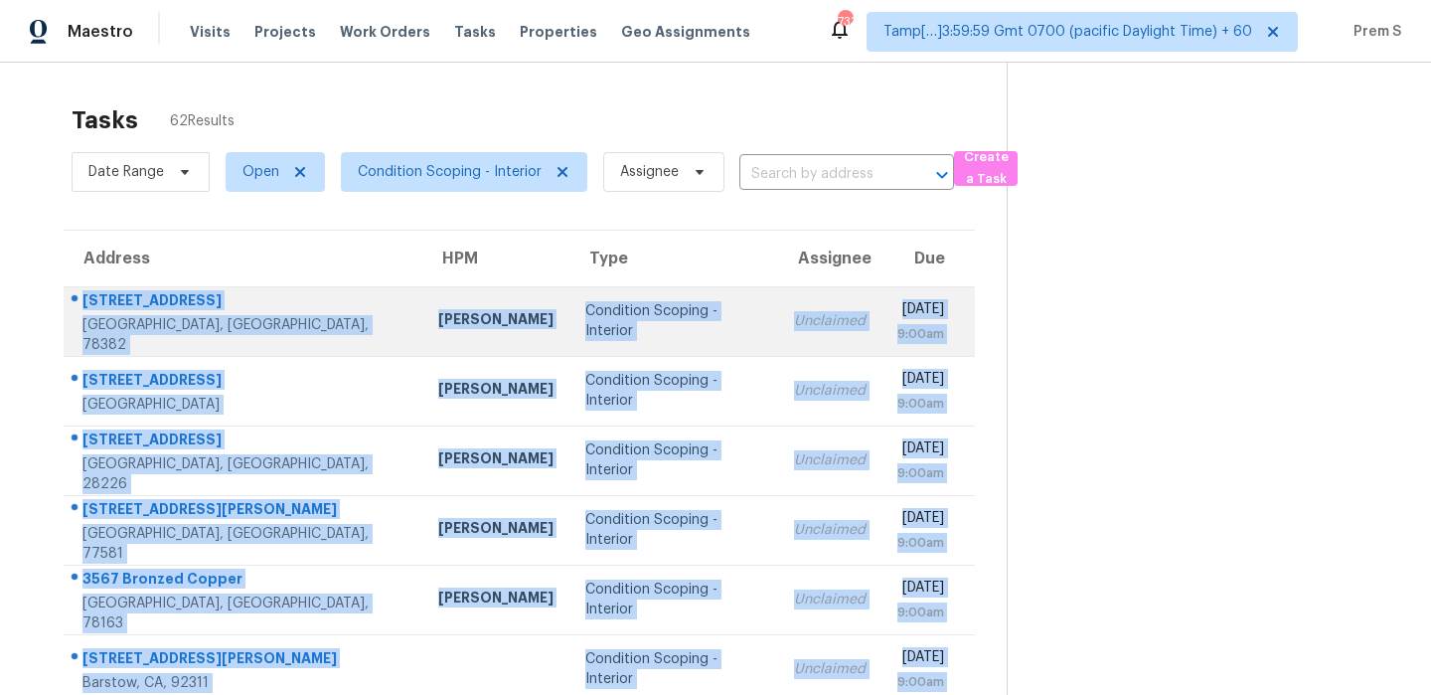
drag, startPoint x: 954, startPoint y: 624, endPoint x: 84, endPoint y: 317, distance: 922.3
click at [84, 317] on tbody "2105 Harbor Cir Rockport, TX, 78382 Scott McGinnis Condition Scoping - Interior…" at bounding box center [519, 634] width 911 height 696
copy tbody "2105 Harbor Cir Rockport, TX, 78382 Scott McGinnis Condition Scoping - Interior…"
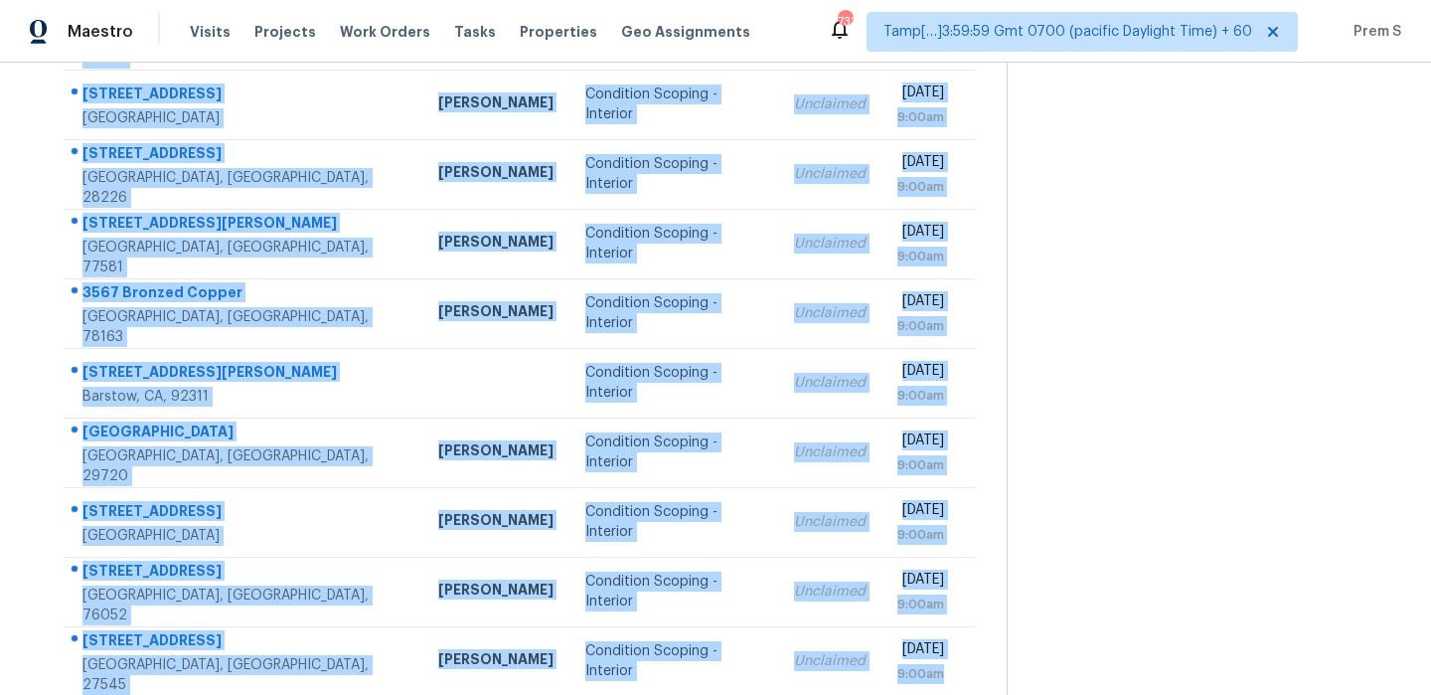
scroll to position [340, 0]
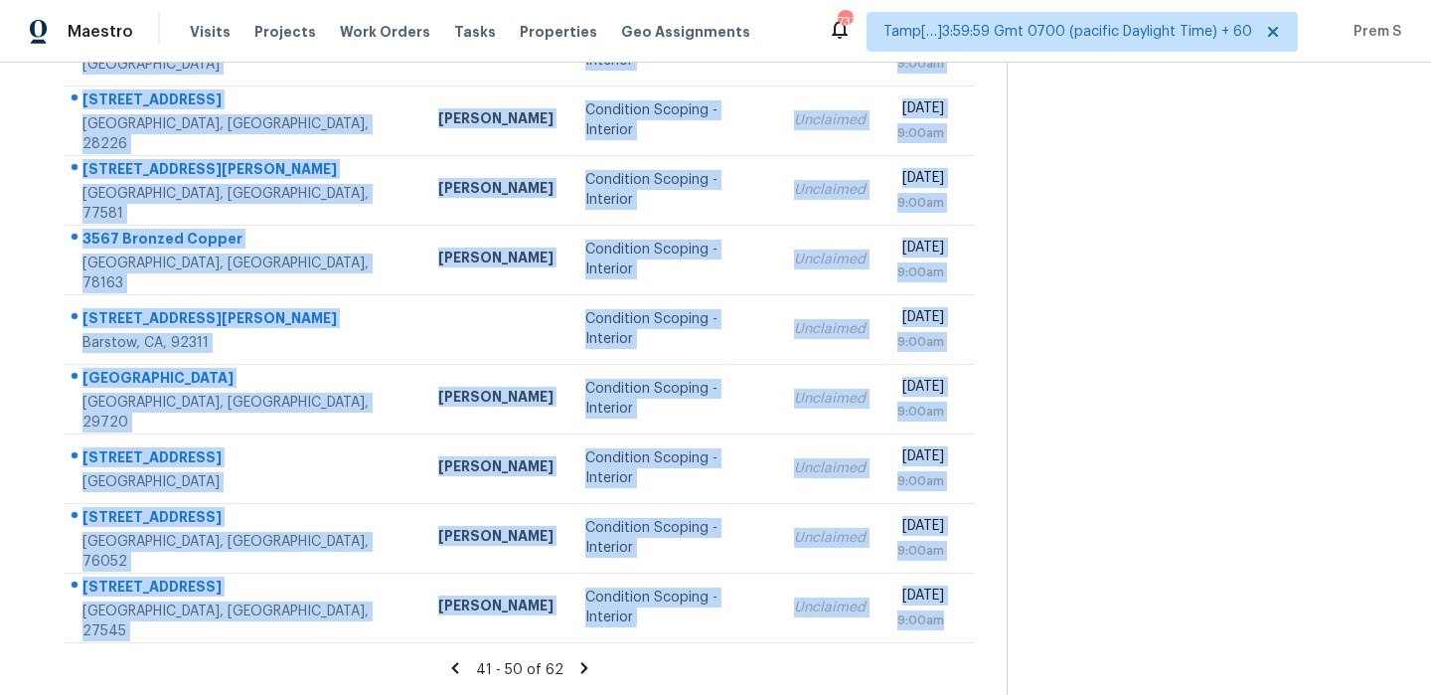
click at [580, 669] on icon at bounding box center [583, 667] width 7 height 11
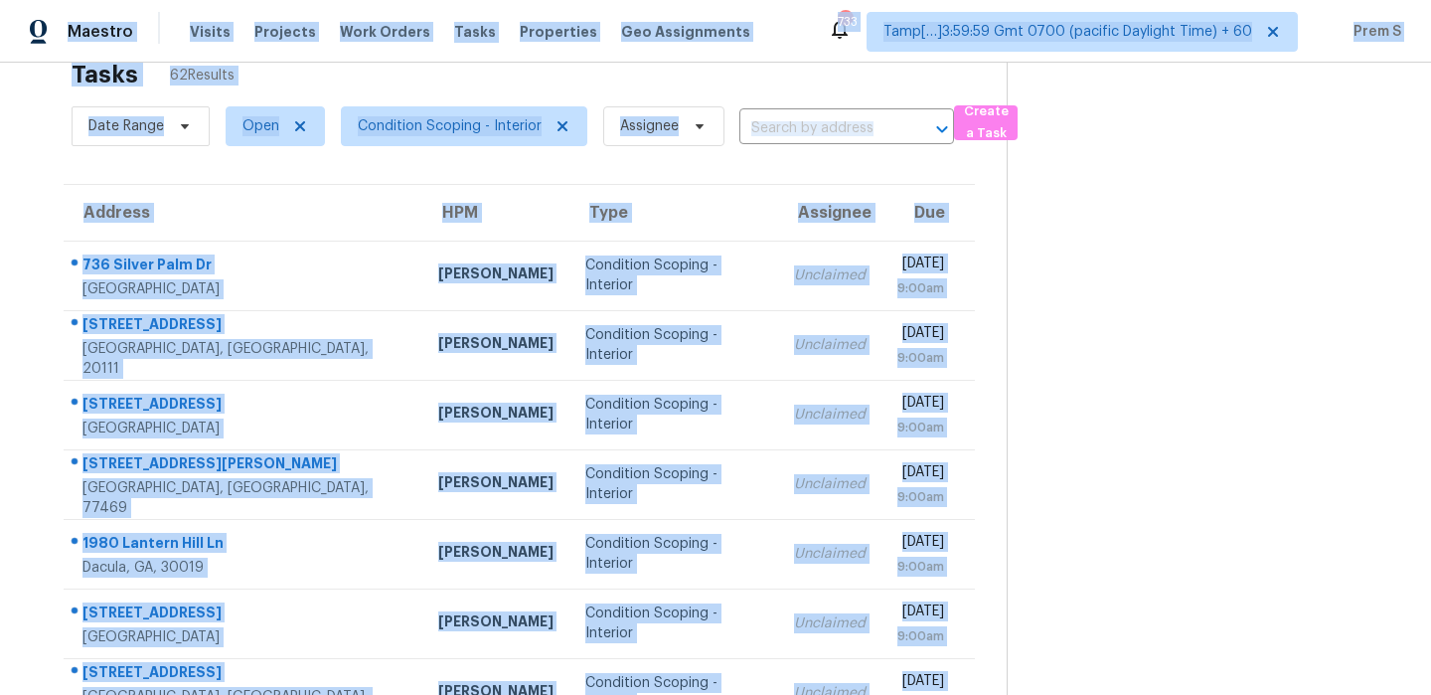
scroll to position [0, 0]
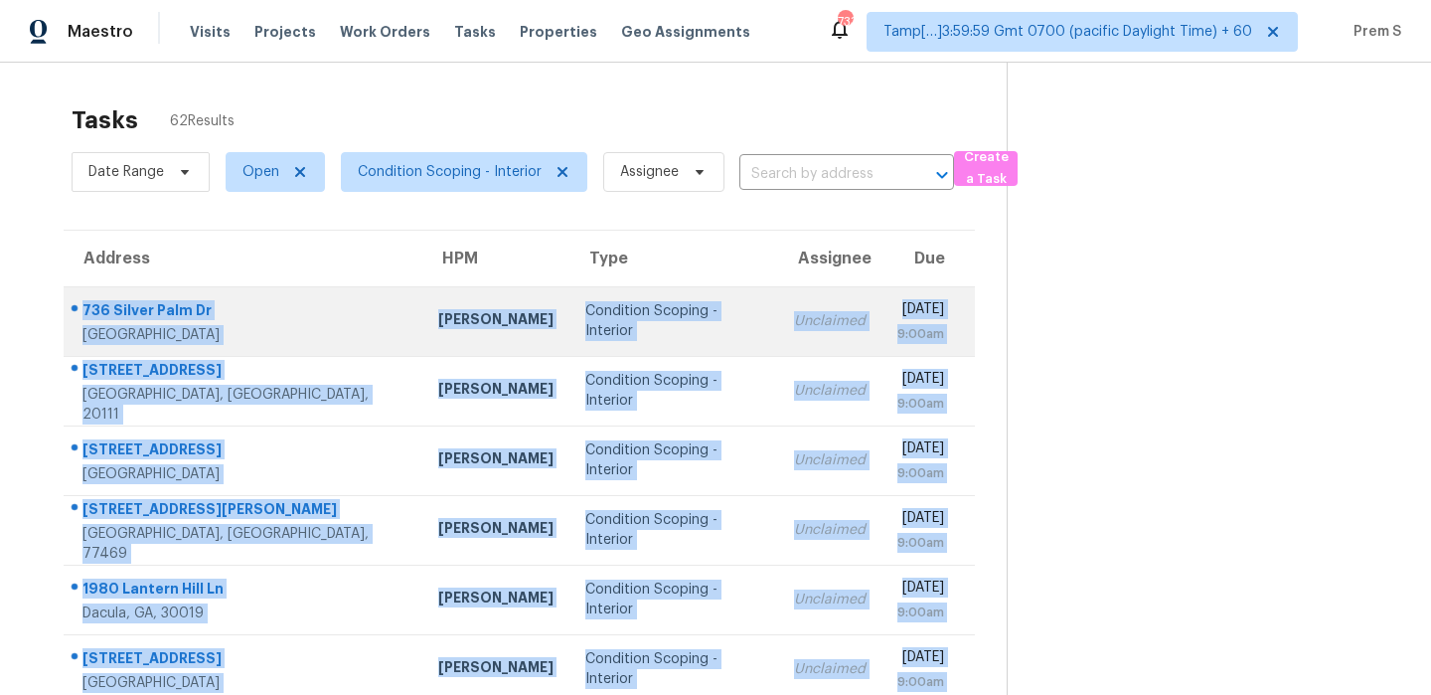
drag, startPoint x: 963, startPoint y: 621, endPoint x: 82, endPoint y: 317, distance: 931.6
click at [82, 317] on tbody "736 Silver Palm Dr Haines City, FL, 33844 Nick Christian Condition Scoping - In…" at bounding box center [519, 634] width 911 height 696
copy tbody "736 Silver Palm Dr Haines City, FL, 33844 Nick Christian Condition Scoping - In…"
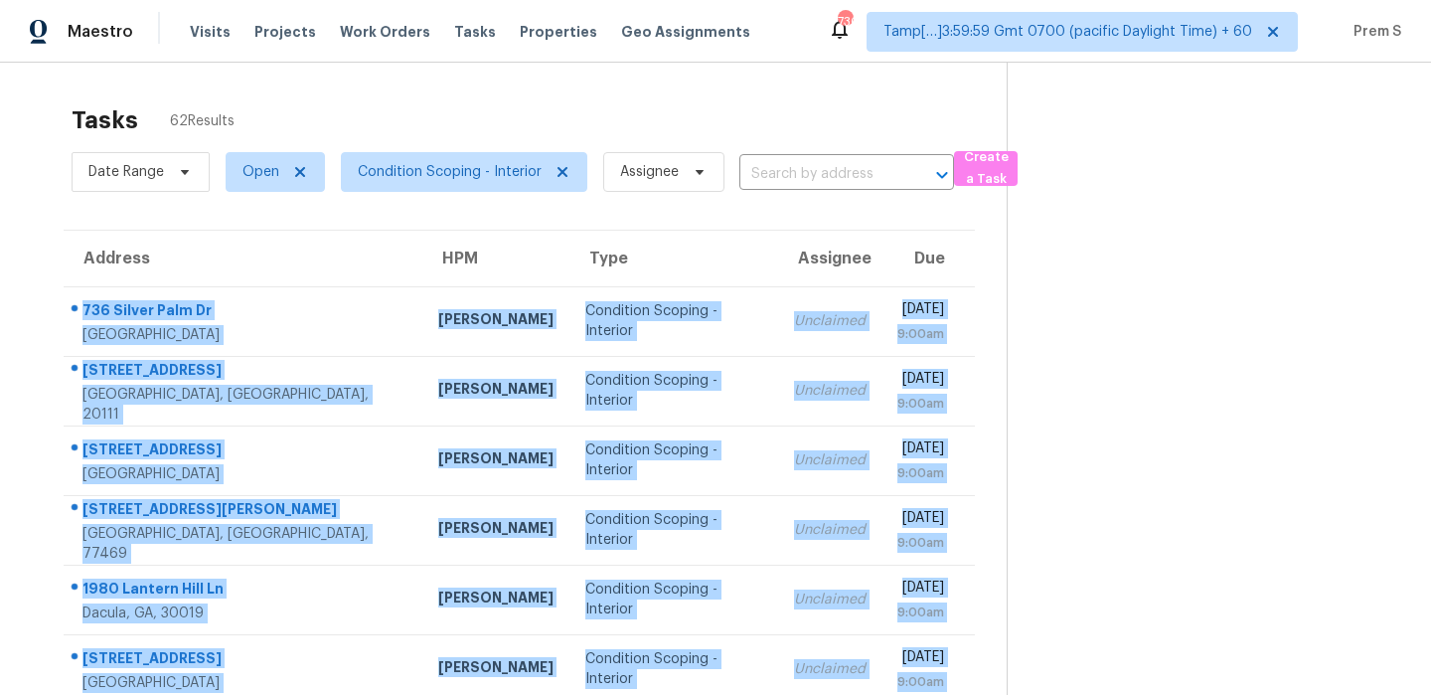
scroll to position [340, 0]
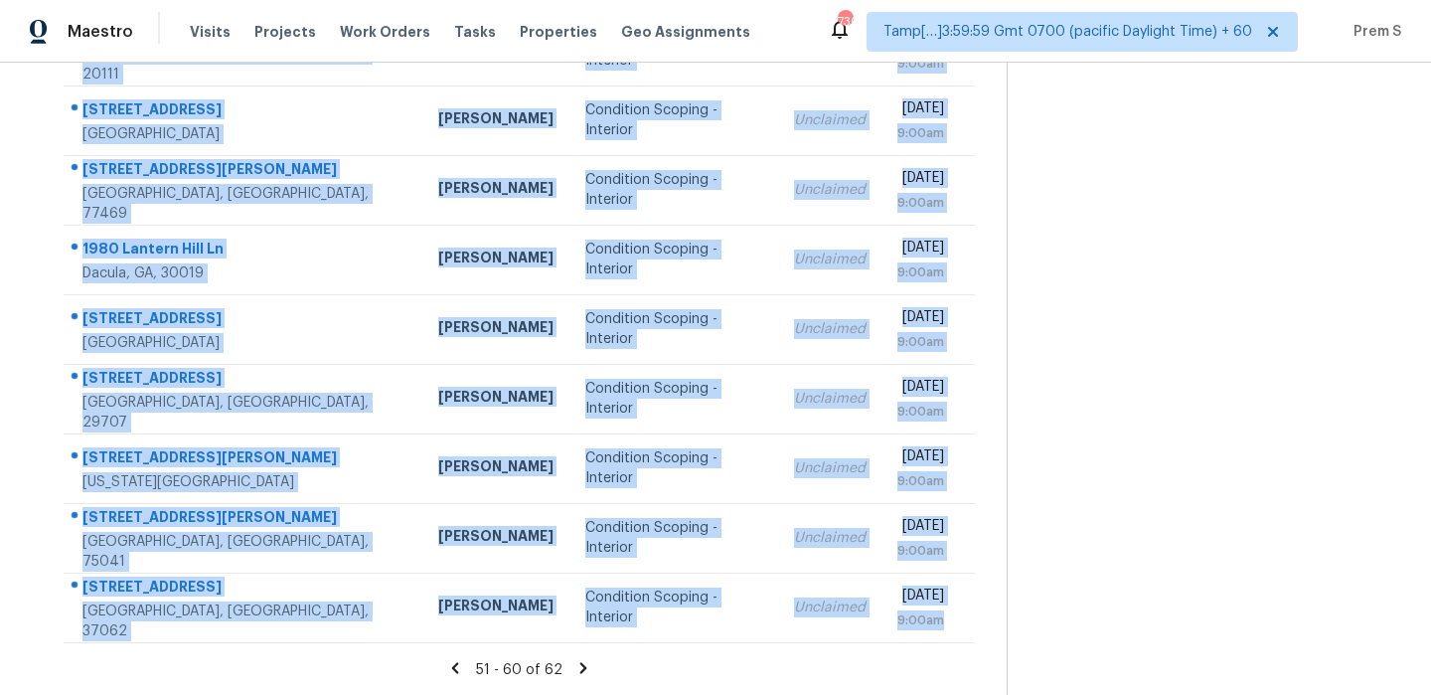
click at [578, 667] on icon at bounding box center [583, 668] width 18 height 18
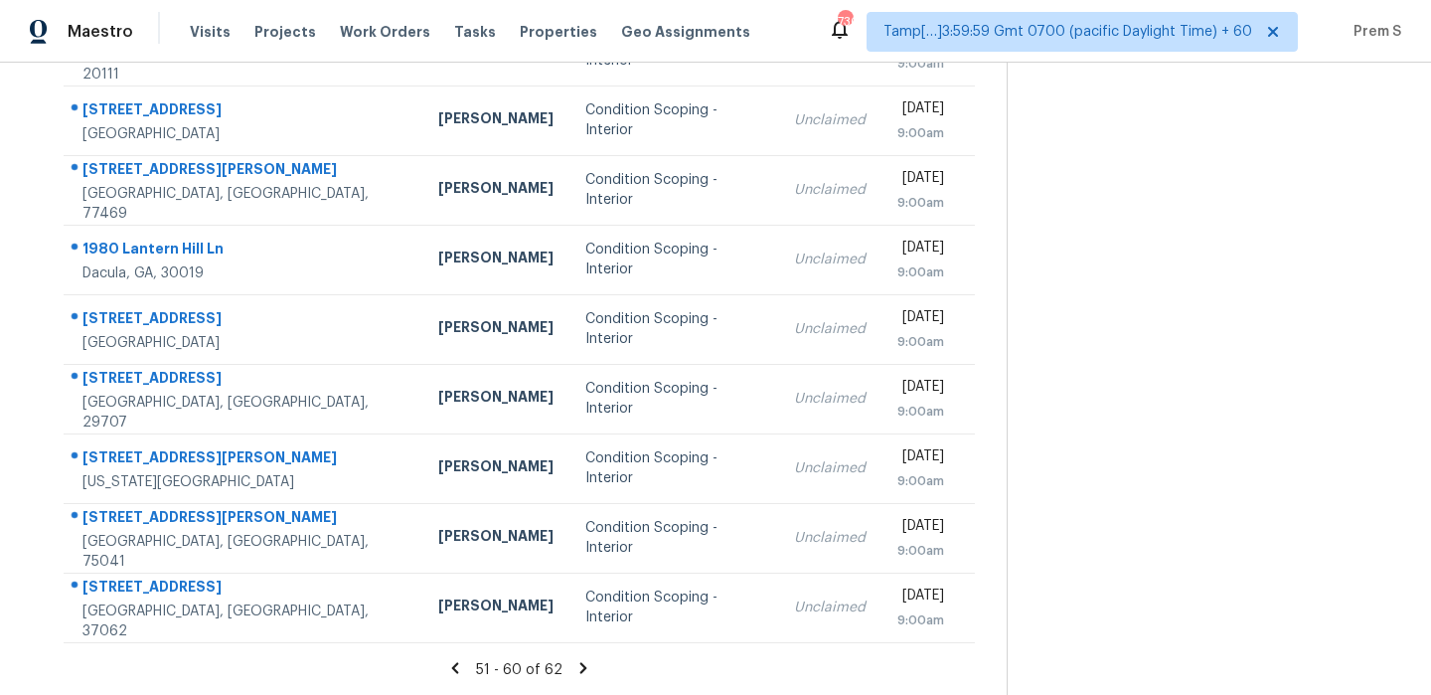
scroll to position [63, 0]
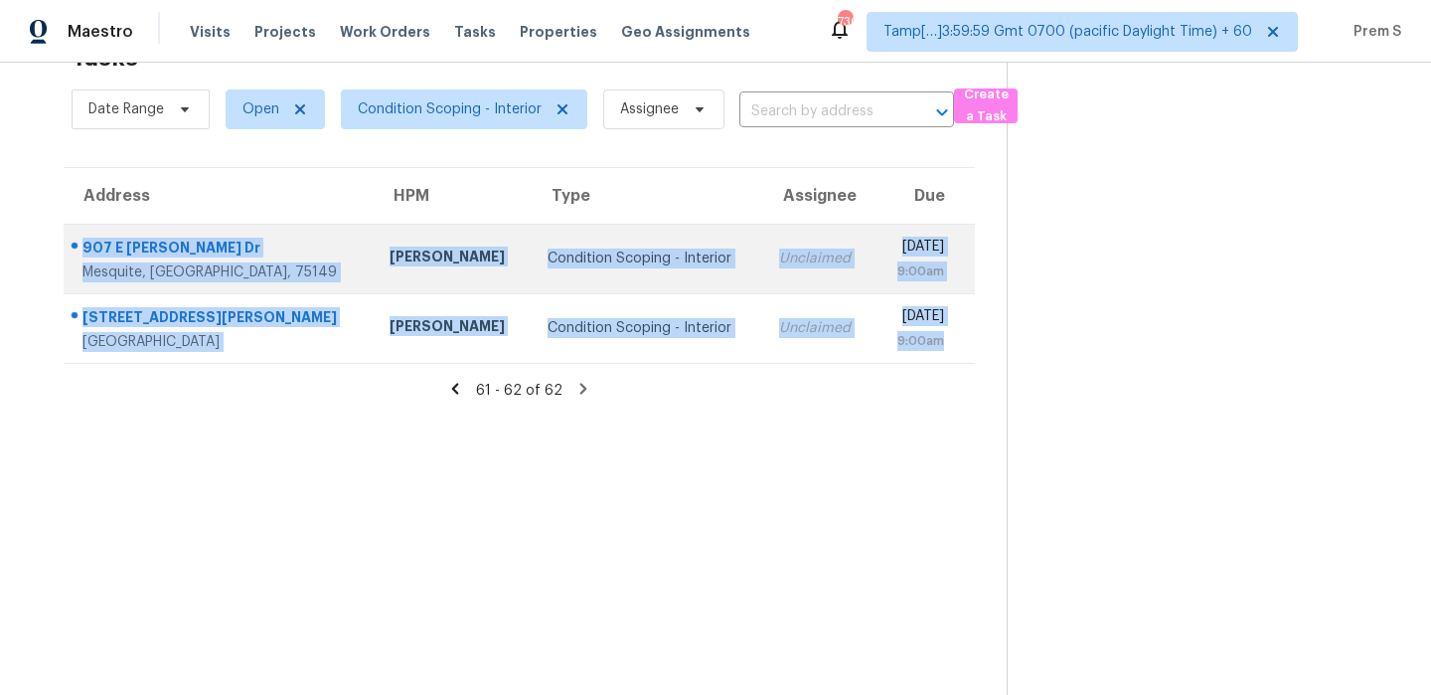
drag, startPoint x: 943, startPoint y: 338, endPoint x: 76, endPoint y: 234, distance: 873.9
click at [76, 234] on tbody "907 E Grubb Dr Mesquite, TX, 75149 Brad Limes Condition Scoping - Interior Uncl…" at bounding box center [519, 293] width 911 height 139
copy tbody "907 E Grubb Dr Mesquite, TX, 75149 Brad Limes Condition Scoping - Interior Uncl…"
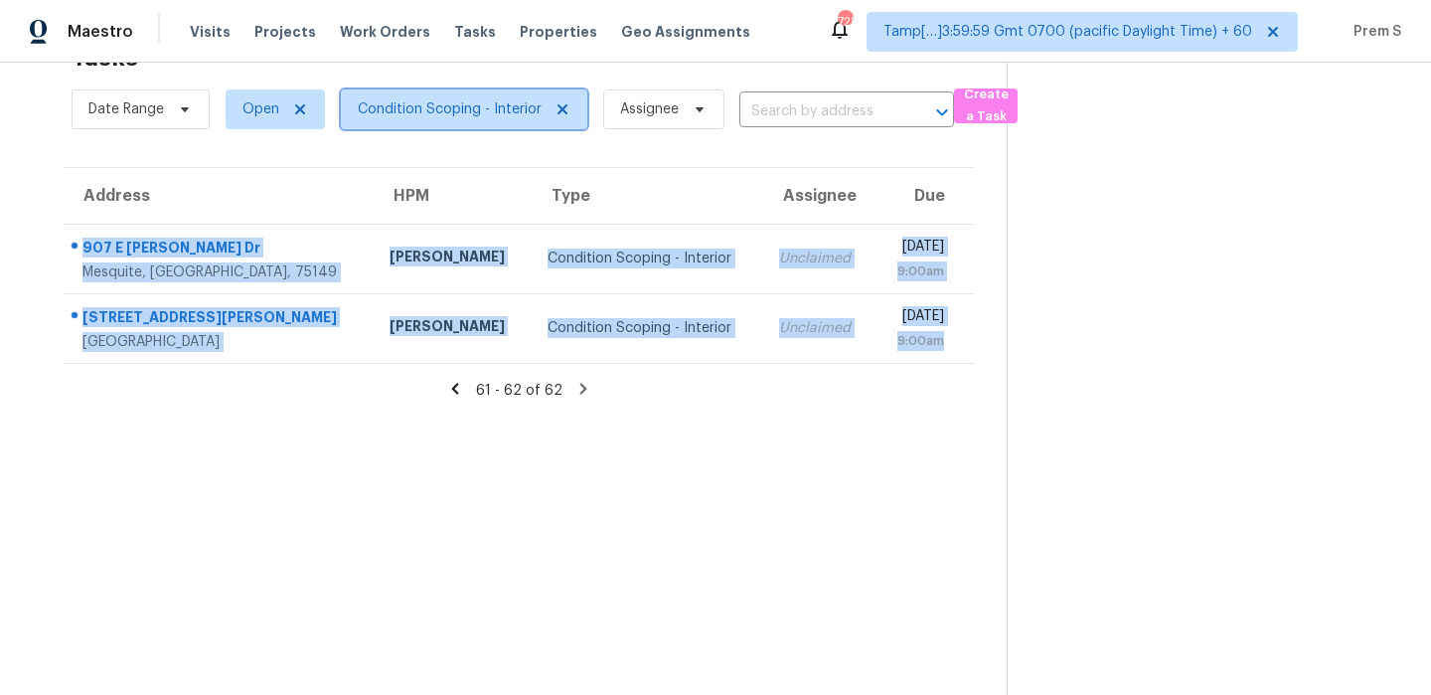
click at [451, 105] on span "Condition Scoping - Interior" at bounding box center [450, 109] width 184 height 20
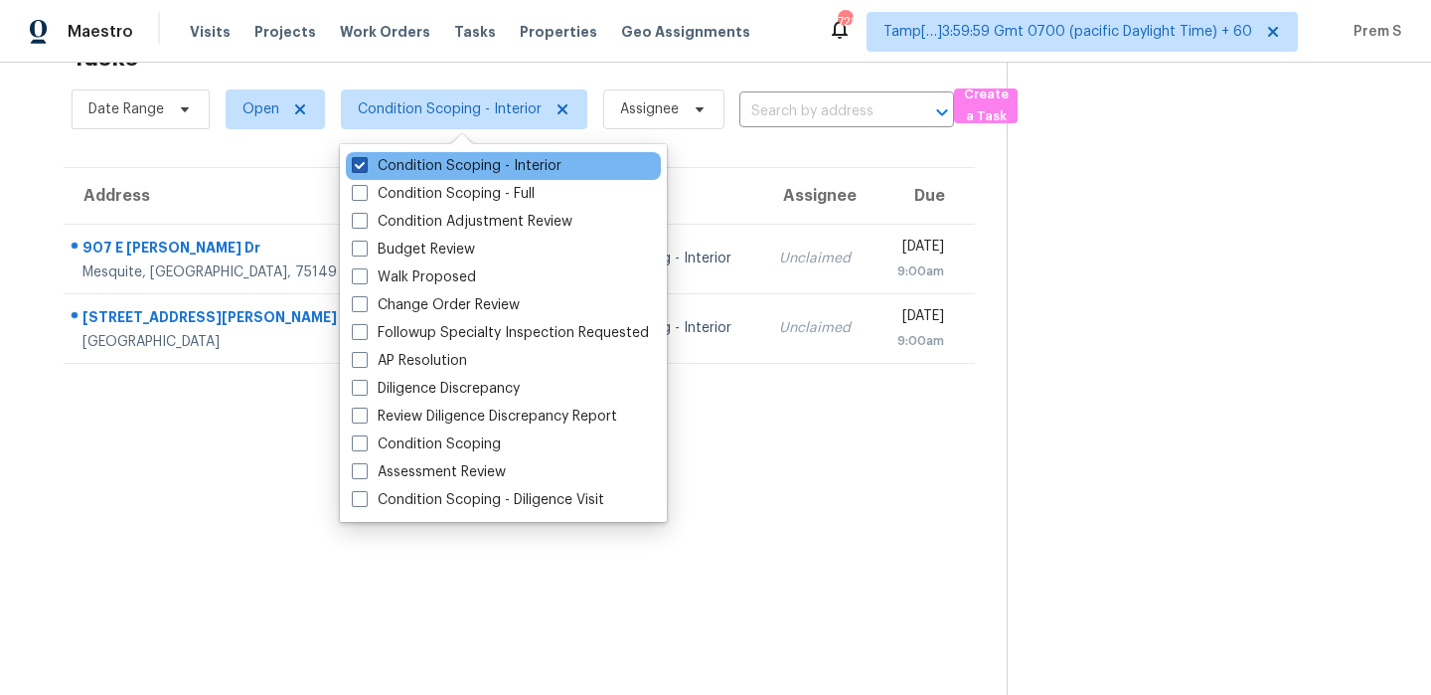
click at [449, 161] on label "Condition Scoping - Interior" at bounding box center [457, 166] width 210 height 20
click at [365, 161] on input "Condition Scoping - Interior" at bounding box center [358, 162] width 13 height 13
checkbox input "false"
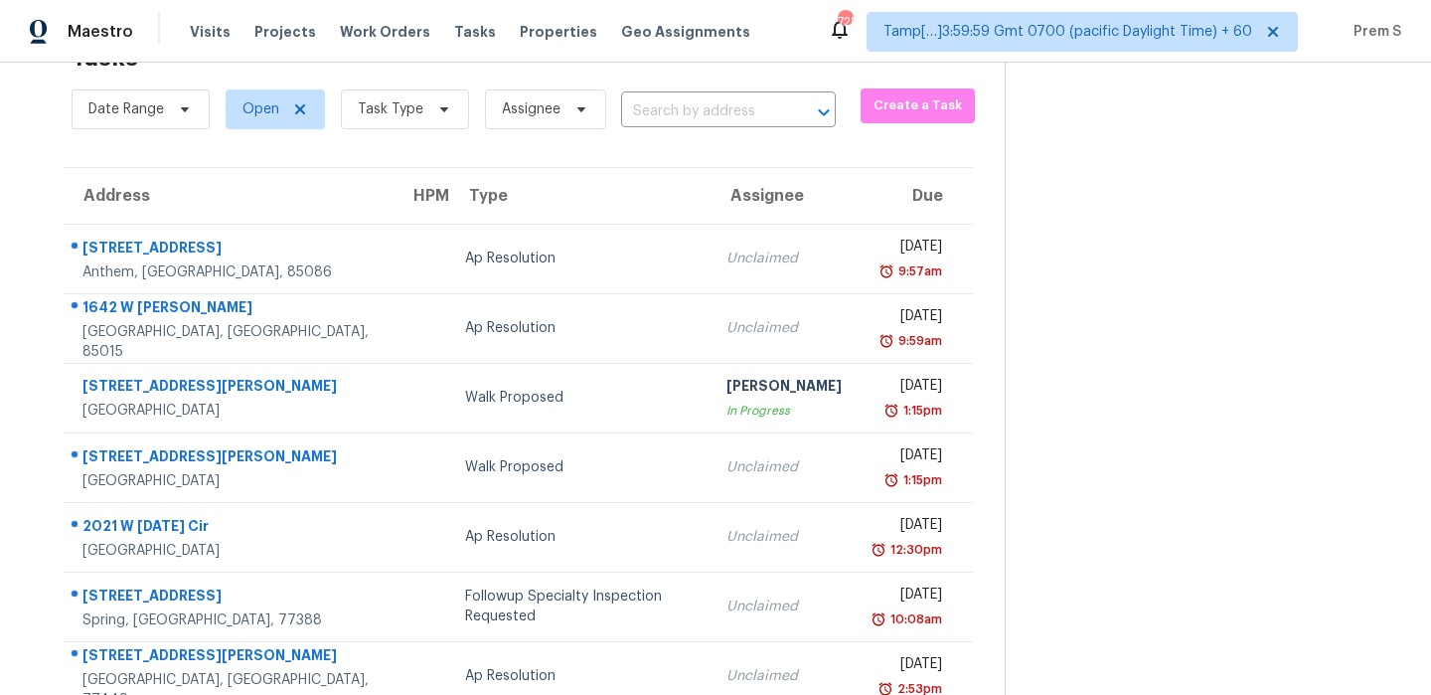
click at [507, 82] on div "Tasks 761 Results" at bounding box center [538, 58] width 933 height 52
click at [425, 123] on span "Task Type" at bounding box center [405, 109] width 128 height 40
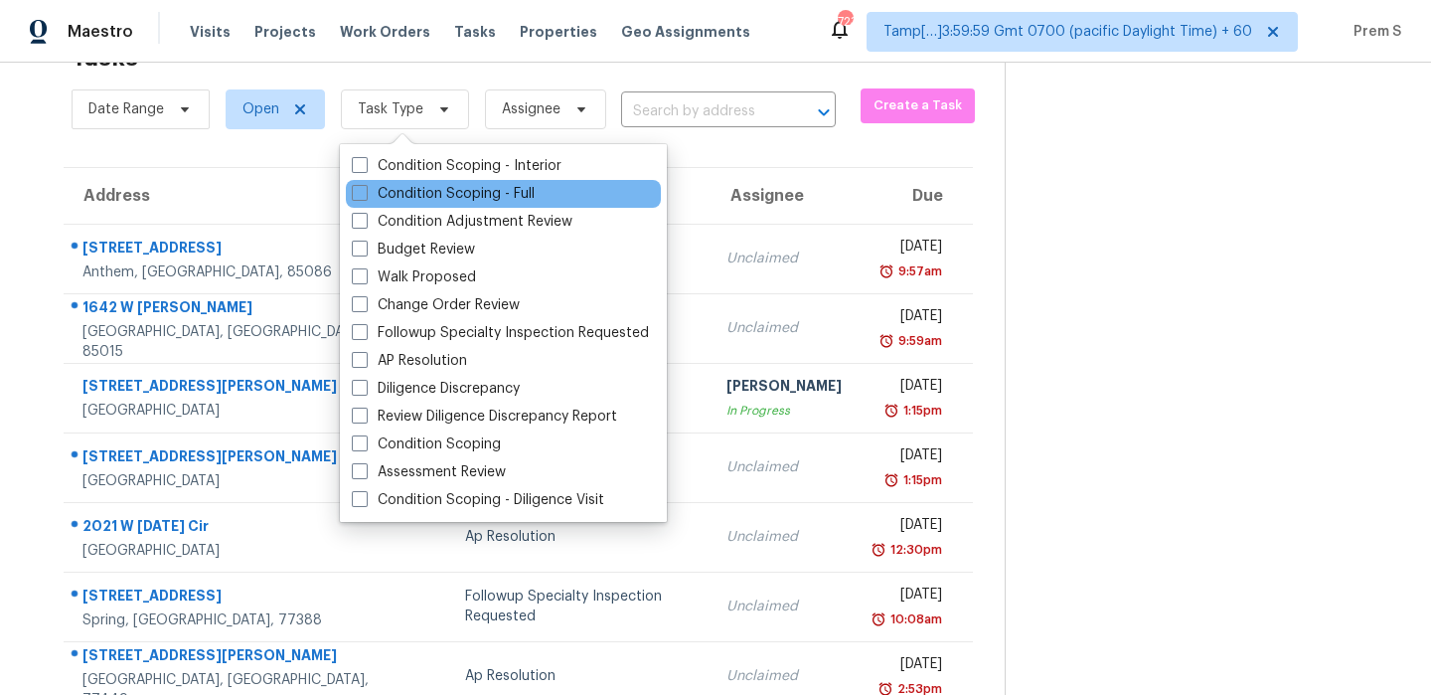
click at [410, 182] on div "Condition Scoping - Full" at bounding box center [503, 194] width 315 height 28
click at [406, 193] on label "Condition Scoping - Full" at bounding box center [443, 194] width 183 height 20
click at [365, 193] on input "Condition Scoping - Full" at bounding box center [358, 190] width 13 height 13
checkbox input "true"
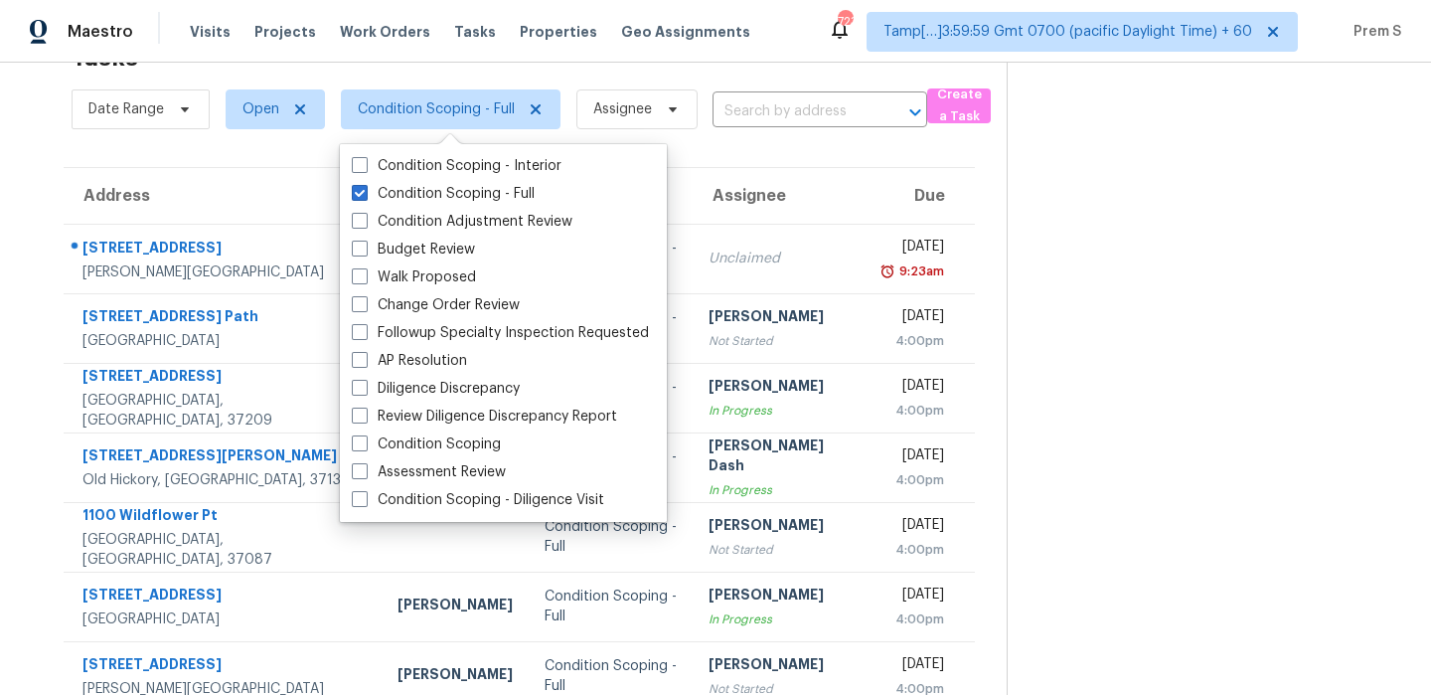
click at [868, 201] on th "Due" at bounding box center [921, 196] width 107 height 56
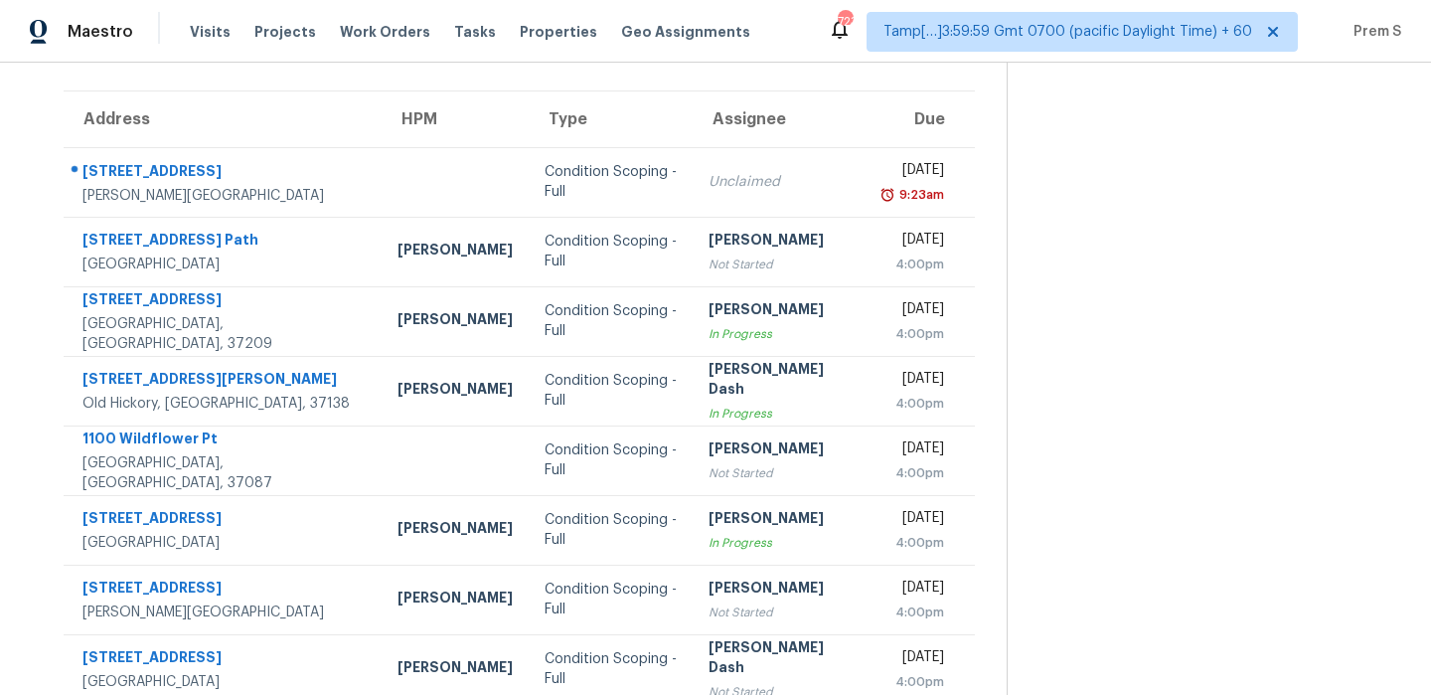
scroll to position [340, 0]
